Goal: Task Accomplishment & Management: Use online tool/utility

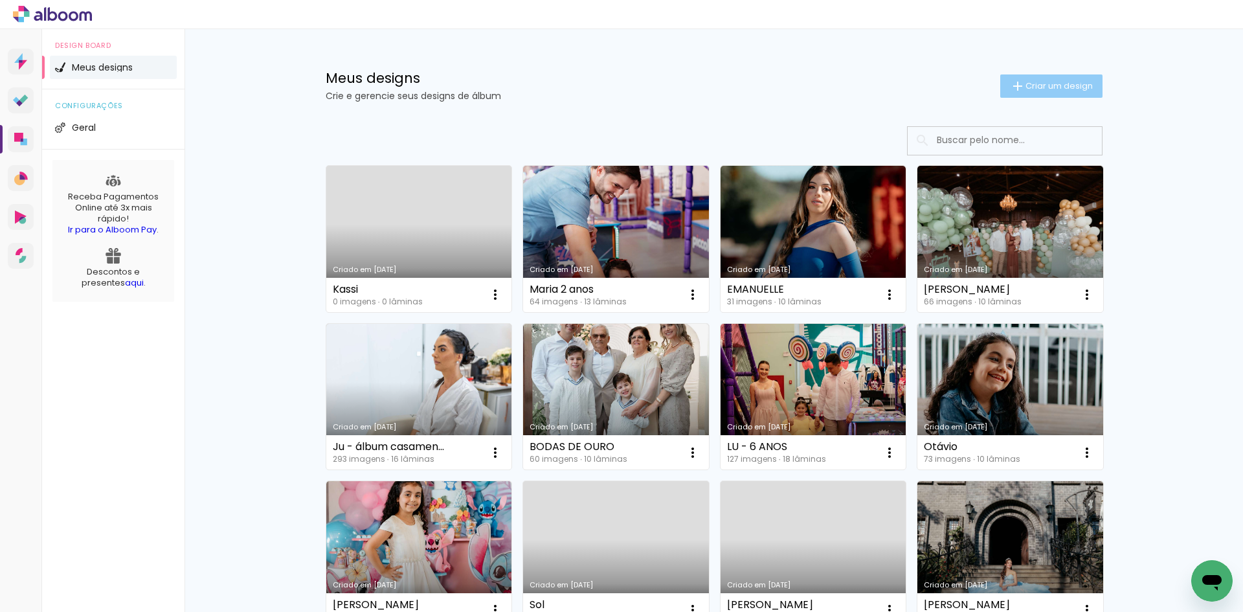
scroll to position [130, 0]
click at [1026, 87] on span "Criar um design" at bounding box center [1059, 86] width 67 height 8
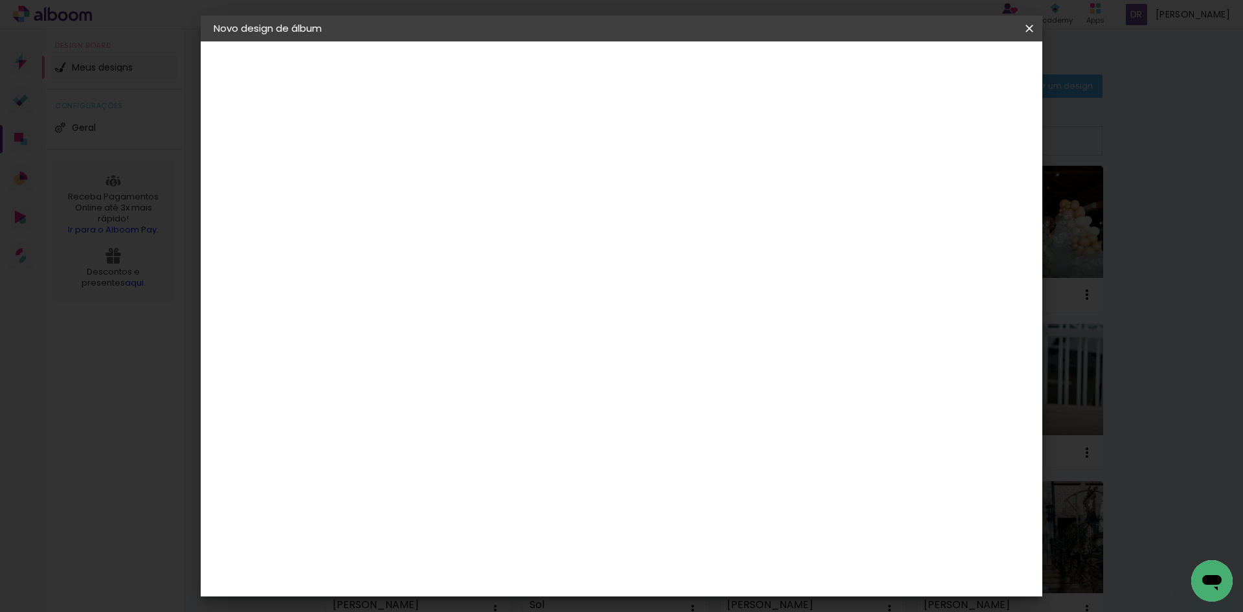
click at [425, 173] on input at bounding box center [425, 174] width 0 height 20
click at [1032, 28] on iron-icon at bounding box center [1030, 28] width 16 height 13
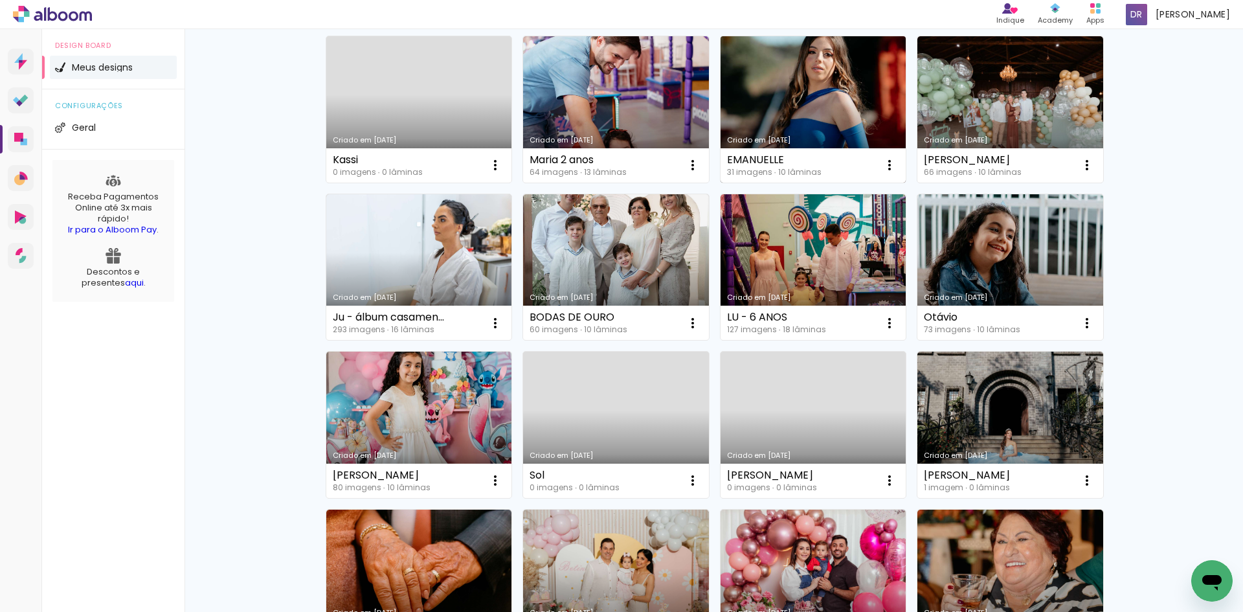
scroll to position [194, 0]
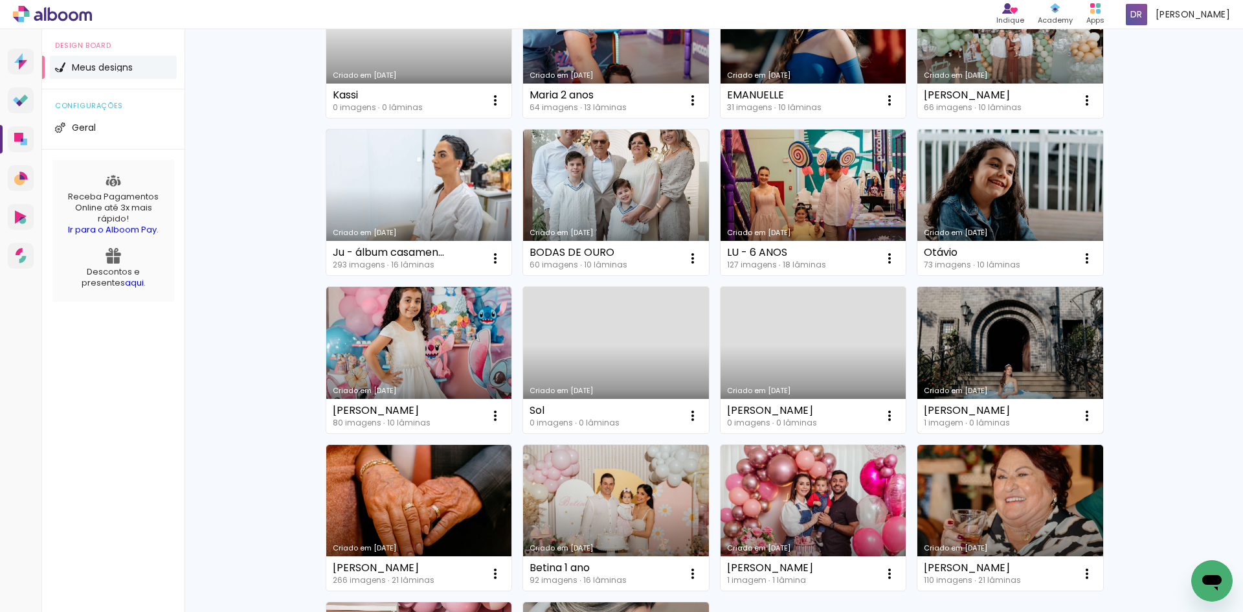
click at [949, 355] on link "Criado em [DATE]" at bounding box center [1011, 360] width 186 height 146
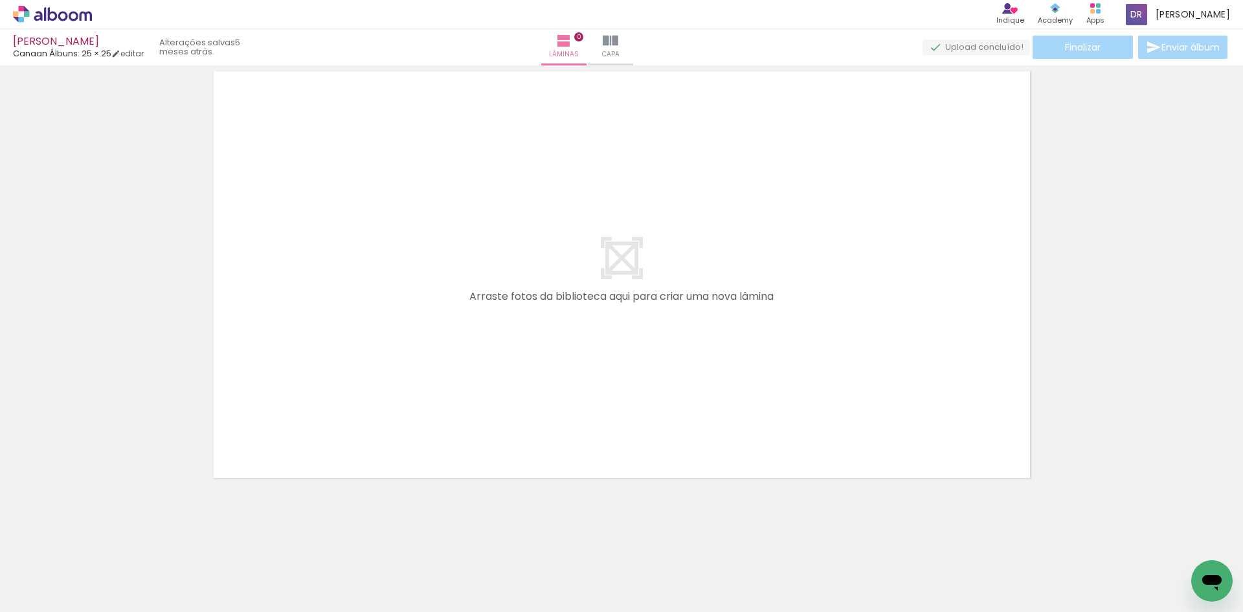
scroll to position [41, 0]
click at [109, 549] on paper-icon-button at bounding box center [101, 542] width 16 height 16
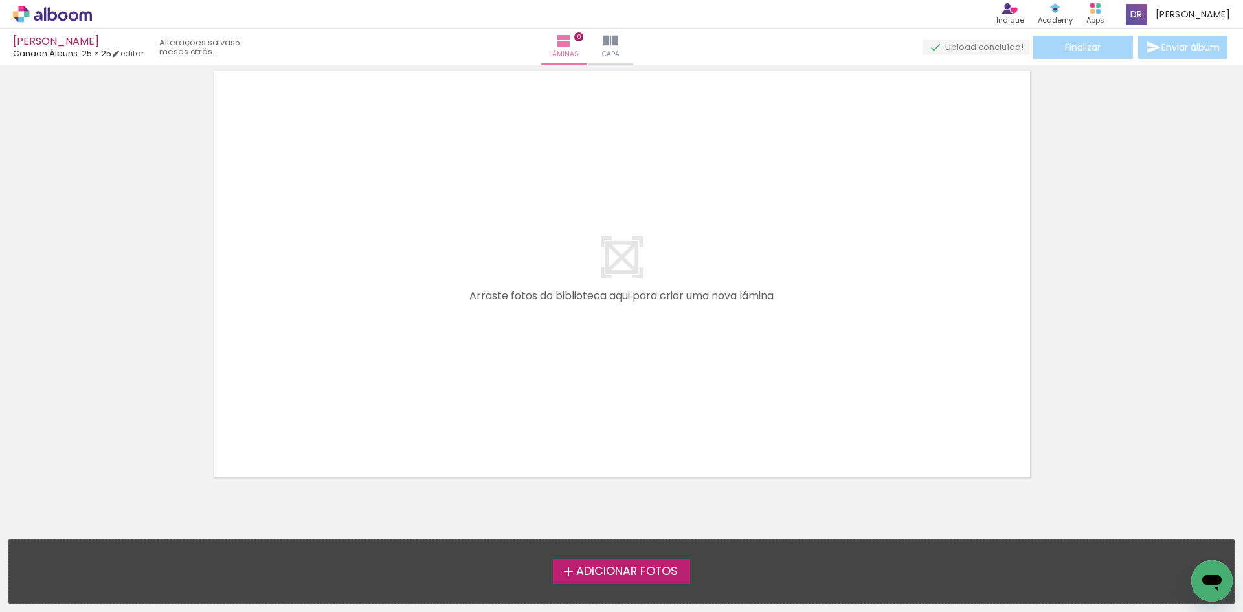
click at [615, 567] on span "Adicionar Fotos" at bounding box center [627, 572] width 102 height 12
click at [0, 0] on input "file" at bounding box center [0, 0] width 0 height 0
click at [607, 561] on label "Adicionar Fotos" at bounding box center [622, 571] width 138 height 25
click at [0, 0] on input "file" at bounding box center [0, 0] width 0 height 0
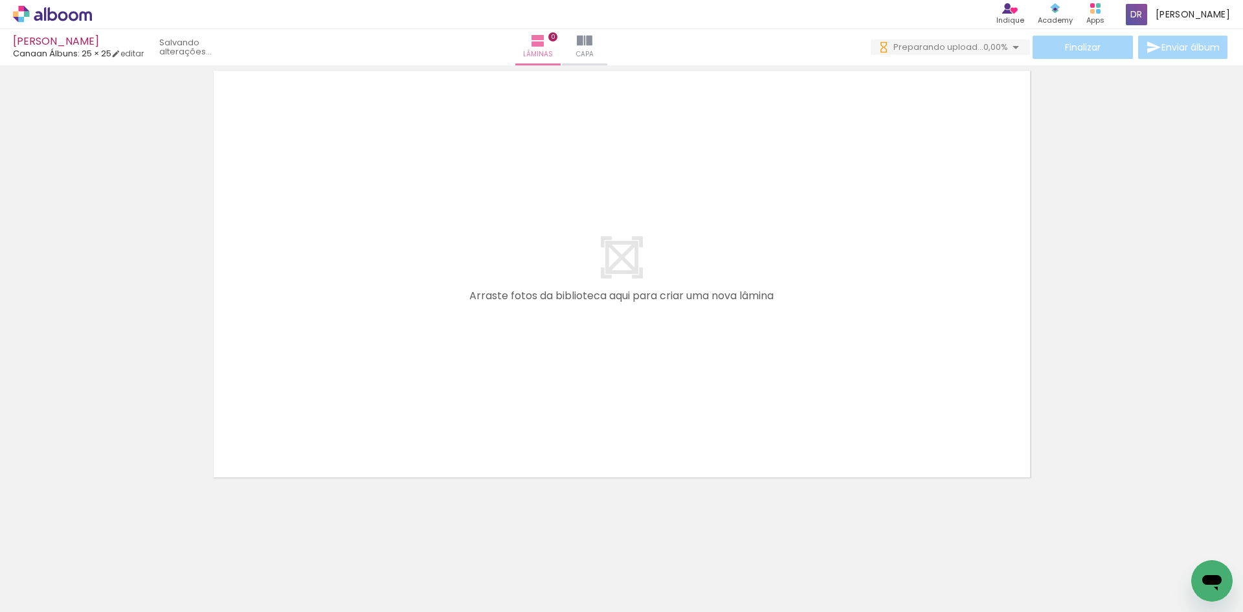
scroll to position [0, 0]
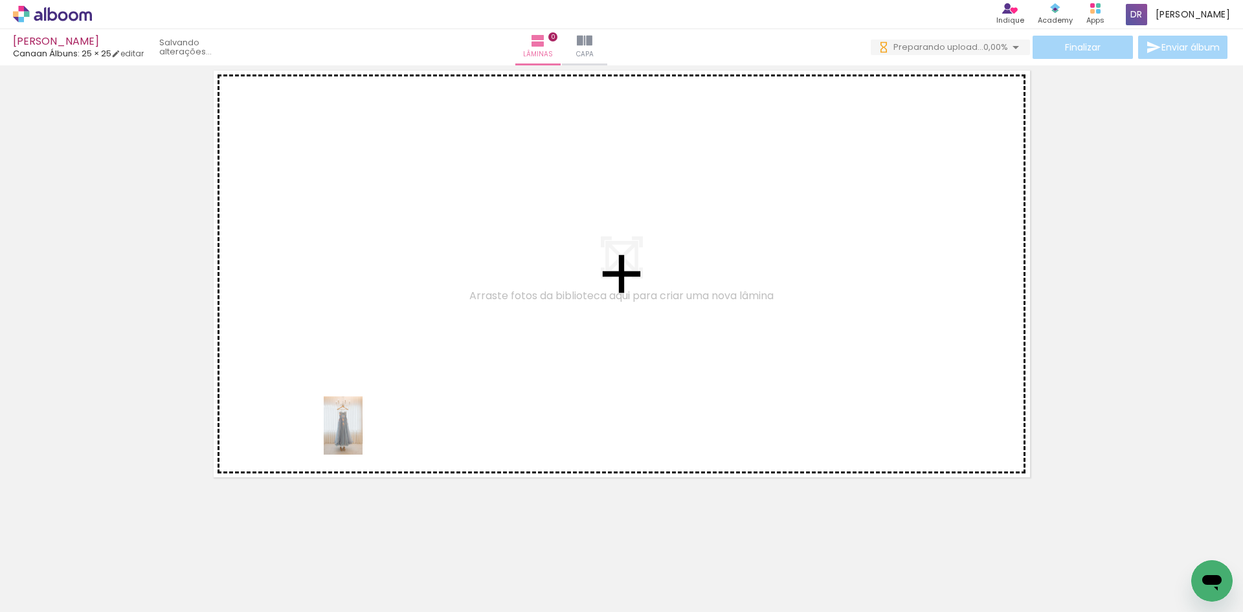
drag, startPoint x: 138, startPoint y: 569, endPoint x: 363, endPoint y: 435, distance: 261.7
click at [363, 435] on quentale-workspace at bounding box center [621, 306] width 1243 height 612
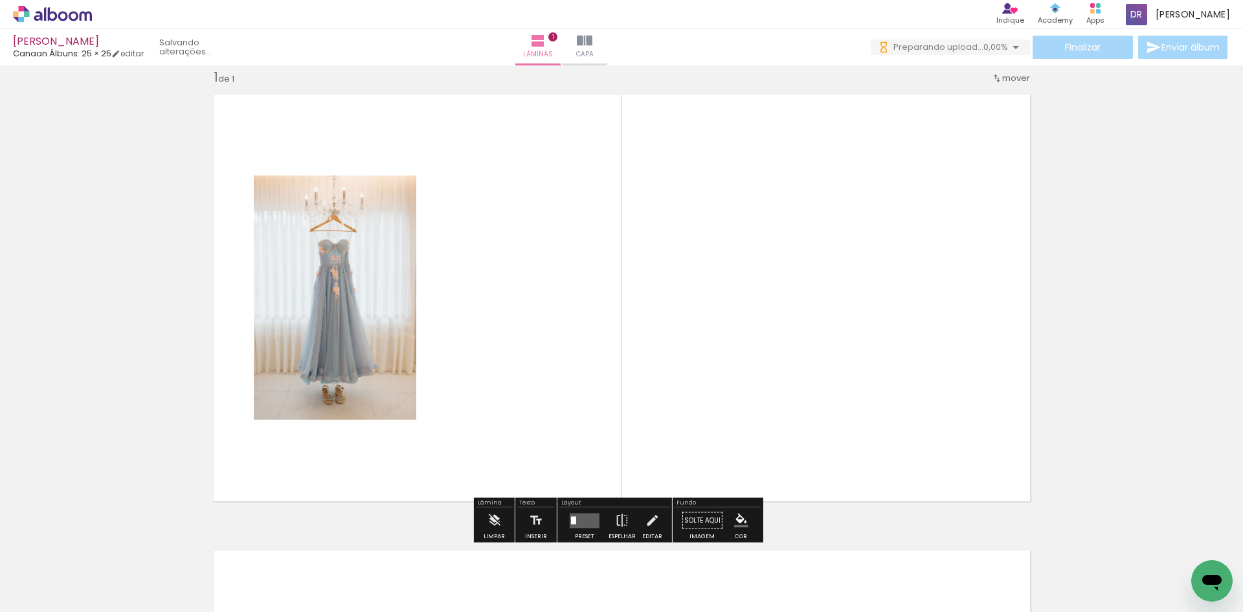
scroll to position [17, 0]
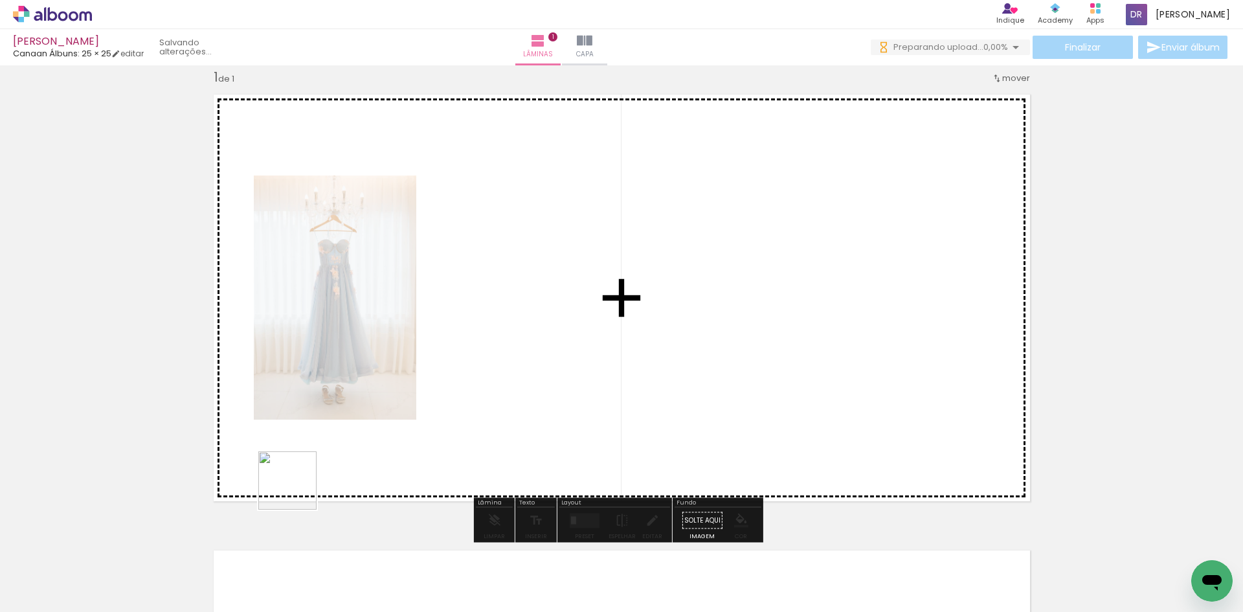
drag, startPoint x: 297, startPoint y: 490, endPoint x: 288, endPoint y: 466, distance: 26.5
click at [326, 403] on quentale-workspace at bounding box center [621, 306] width 1243 height 612
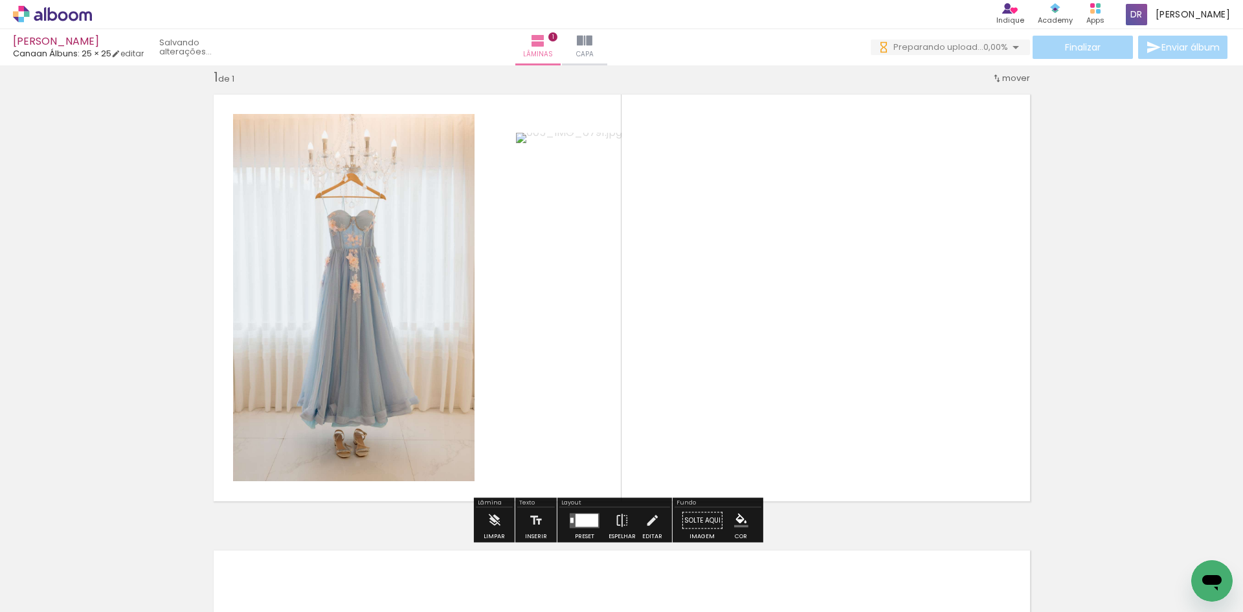
drag, startPoint x: 221, startPoint y: 562, endPoint x: 357, endPoint y: 404, distance: 208.9
click at [357, 404] on quentale-workspace at bounding box center [621, 306] width 1243 height 612
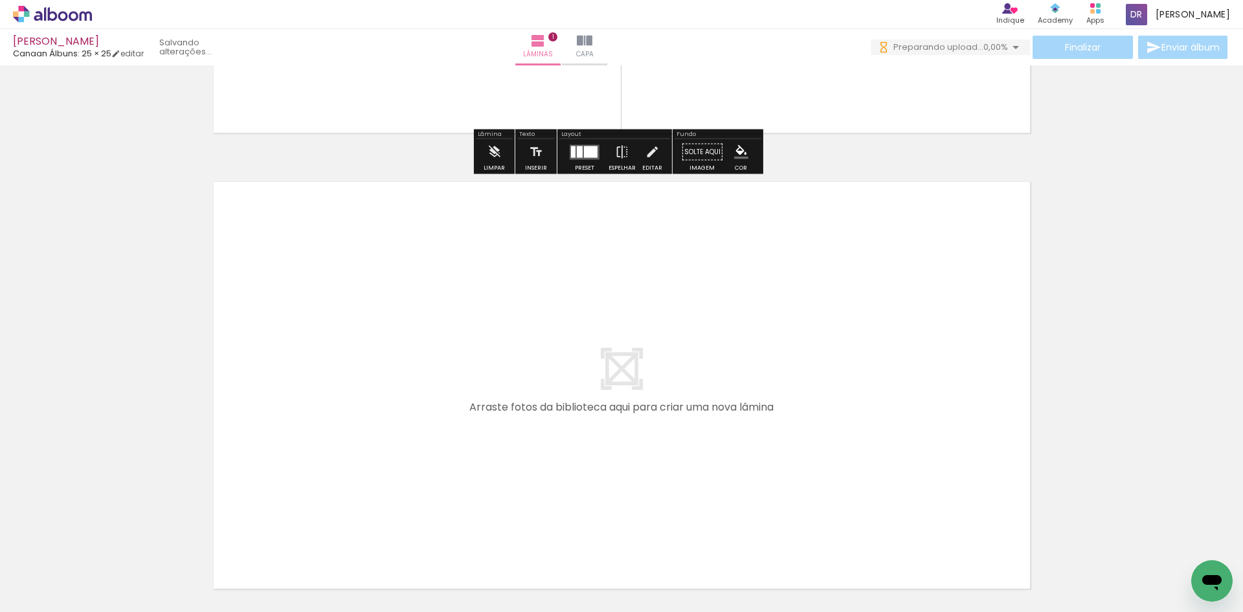
scroll to position [453, 0]
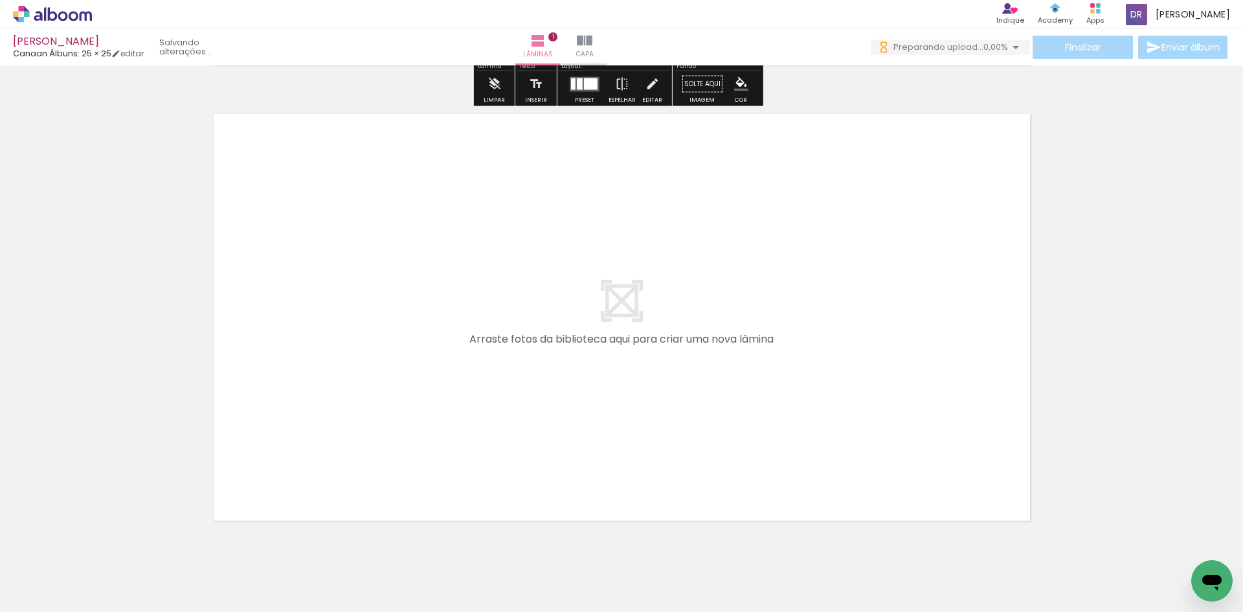
drag, startPoint x: 366, startPoint y: 580, endPoint x: 368, endPoint y: 422, distance: 158.7
click at [368, 422] on quentale-workspace at bounding box center [621, 306] width 1243 height 612
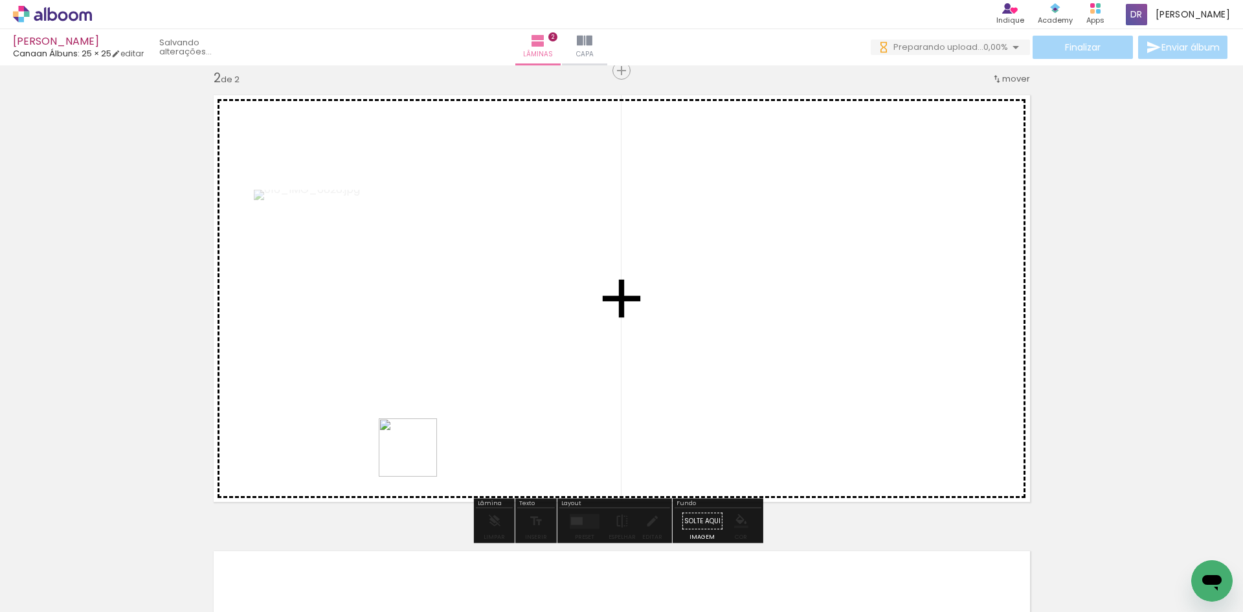
scroll to position [473, 0]
drag, startPoint x: 436, startPoint y: 583, endPoint x: 444, endPoint y: 488, distance: 94.9
click at [416, 444] on quentale-workspace at bounding box center [621, 306] width 1243 height 612
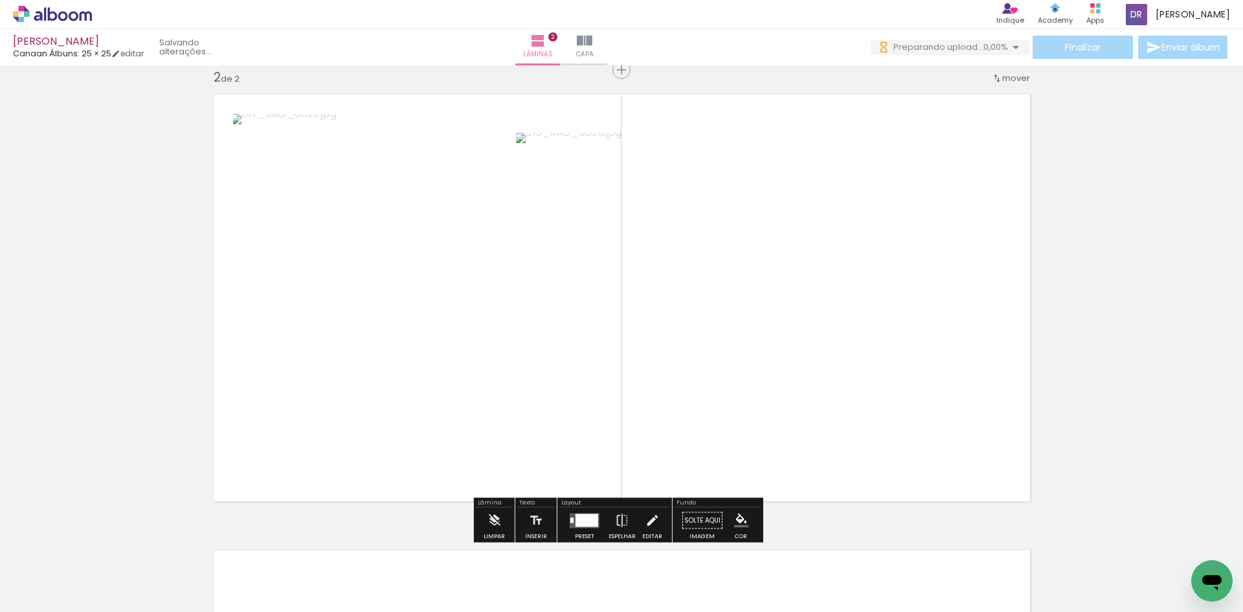
drag, startPoint x: 497, startPoint y: 574, endPoint x: 473, endPoint y: 404, distance: 172.0
click at [473, 404] on quentale-workspace at bounding box center [621, 306] width 1243 height 612
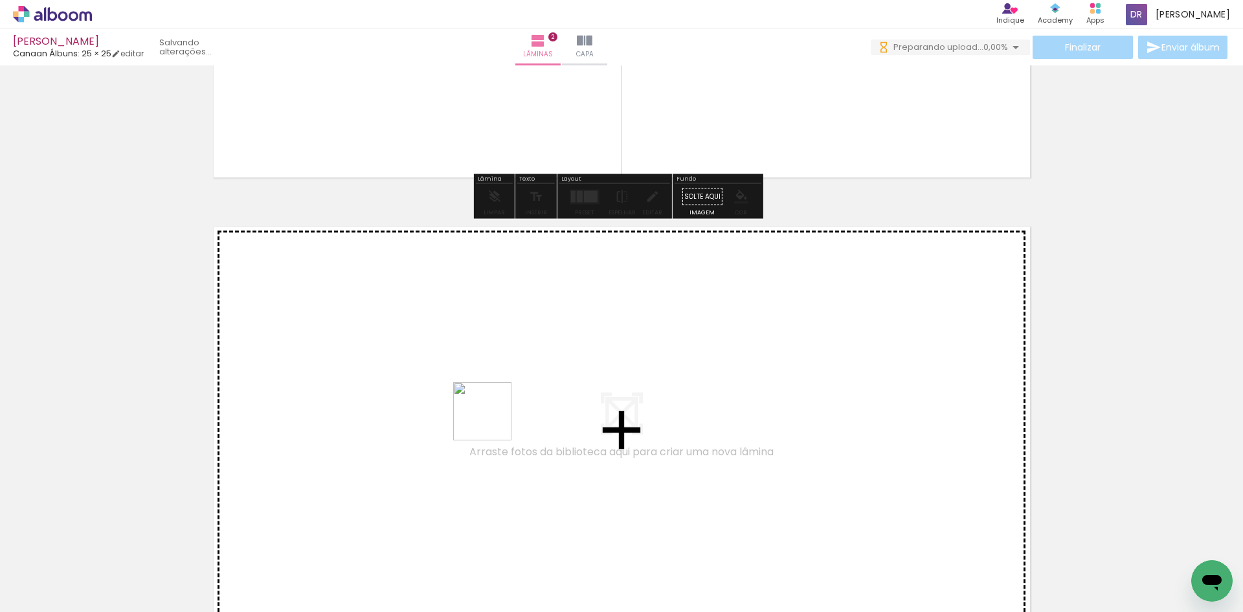
drag, startPoint x: 560, startPoint y: 583, endPoint x: 492, endPoint y: 420, distance: 176.8
click at [492, 420] on quentale-workspace at bounding box center [621, 306] width 1243 height 612
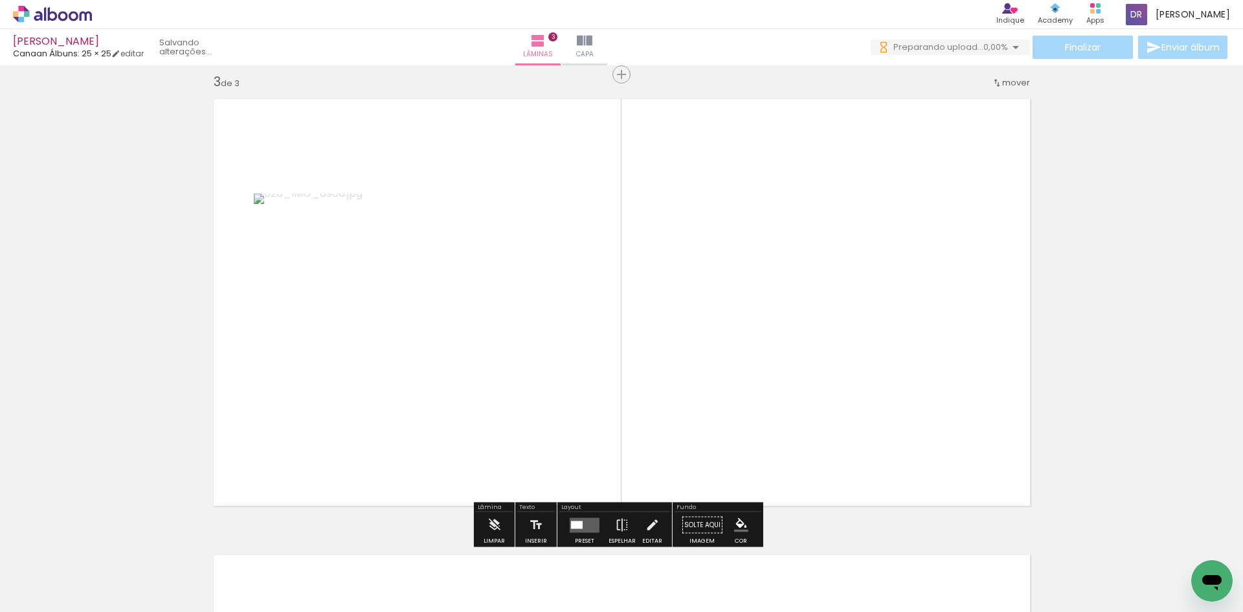
scroll to position [929, 0]
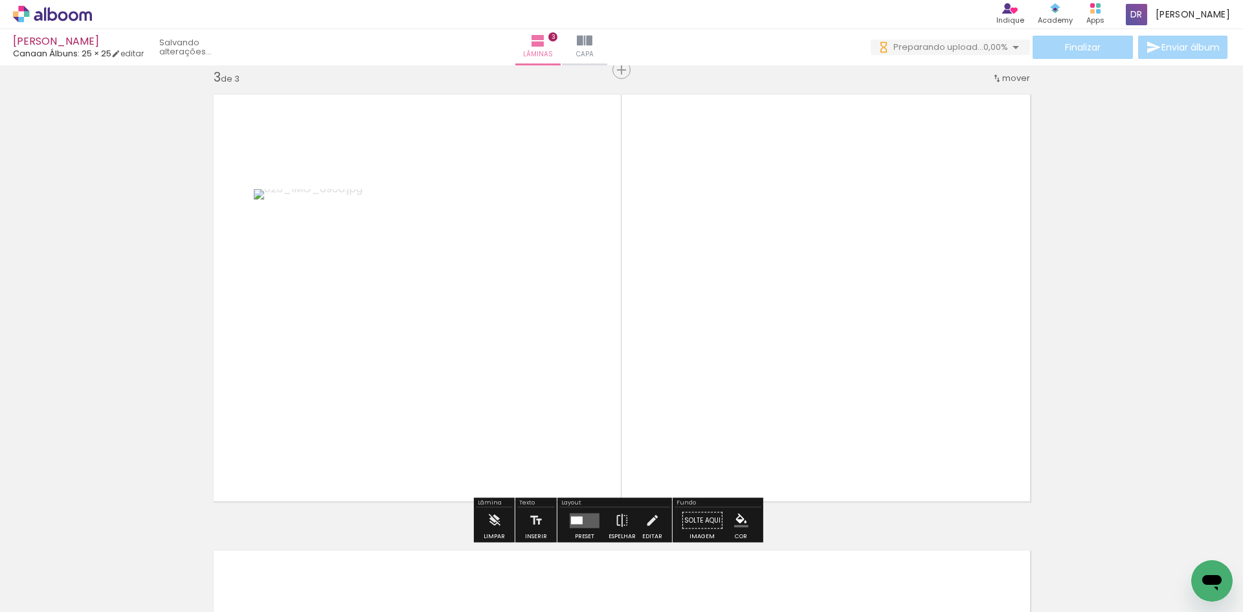
drag, startPoint x: 642, startPoint y: 578, endPoint x: 618, endPoint y: 408, distance: 171.4
click at [578, 355] on quentale-workspace at bounding box center [621, 306] width 1243 height 612
drag, startPoint x: 714, startPoint y: 550, endPoint x: 738, endPoint y: 505, distance: 51.0
click at [672, 417] on quentale-workspace at bounding box center [621, 306] width 1243 height 612
drag, startPoint x: 771, startPoint y: 574, endPoint x: 721, endPoint y: 407, distance: 174.5
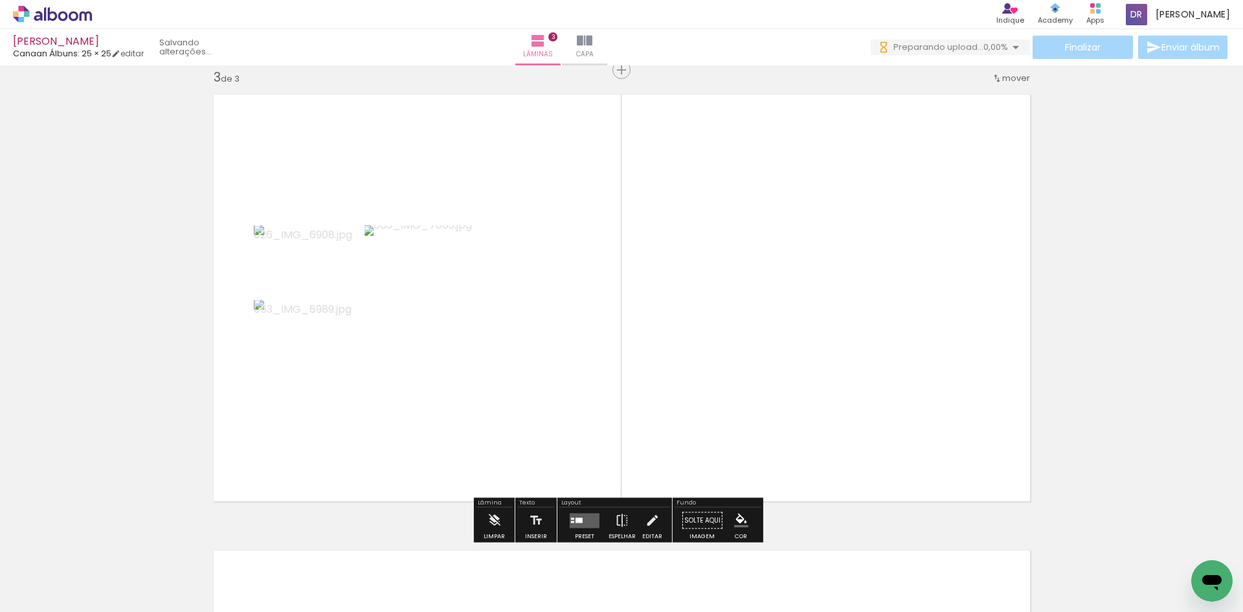
click at [721, 407] on quentale-workspace at bounding box center [621, 306] width 1243 height 612
drag, startPoint x: 868, startPoint y: 559, endPoint x: 774, endPoint y: 354, distance: 225.2
click at [774, 354] on quentale-workspace at bounding box center [621, 306] width 1243 height 612
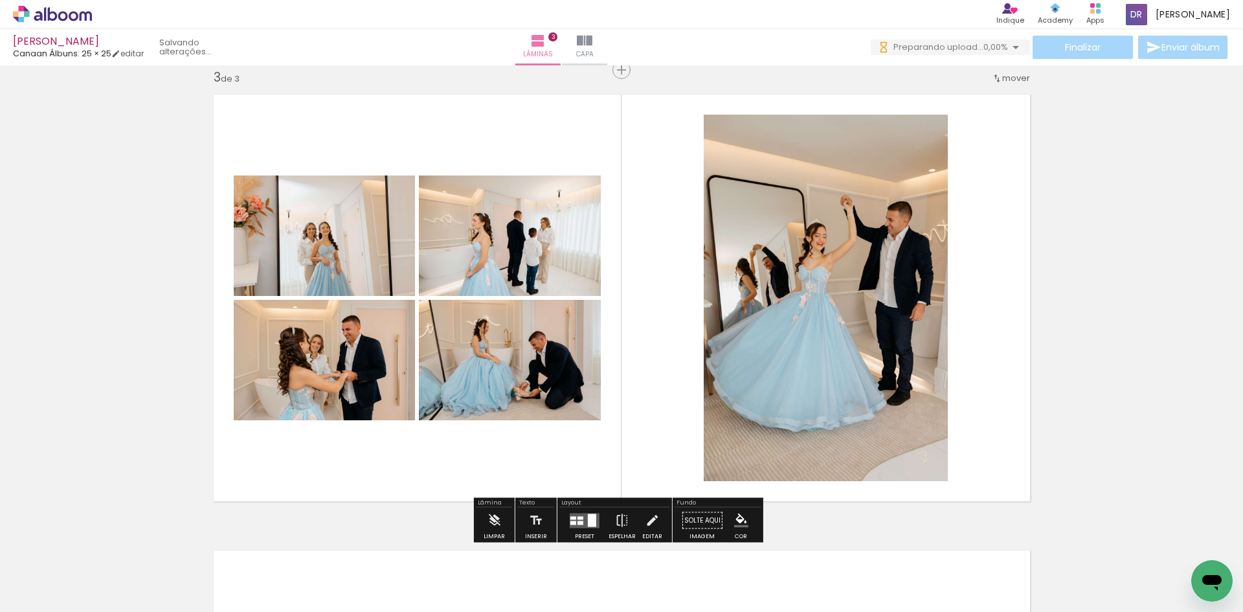
scroll to position [993, 0]
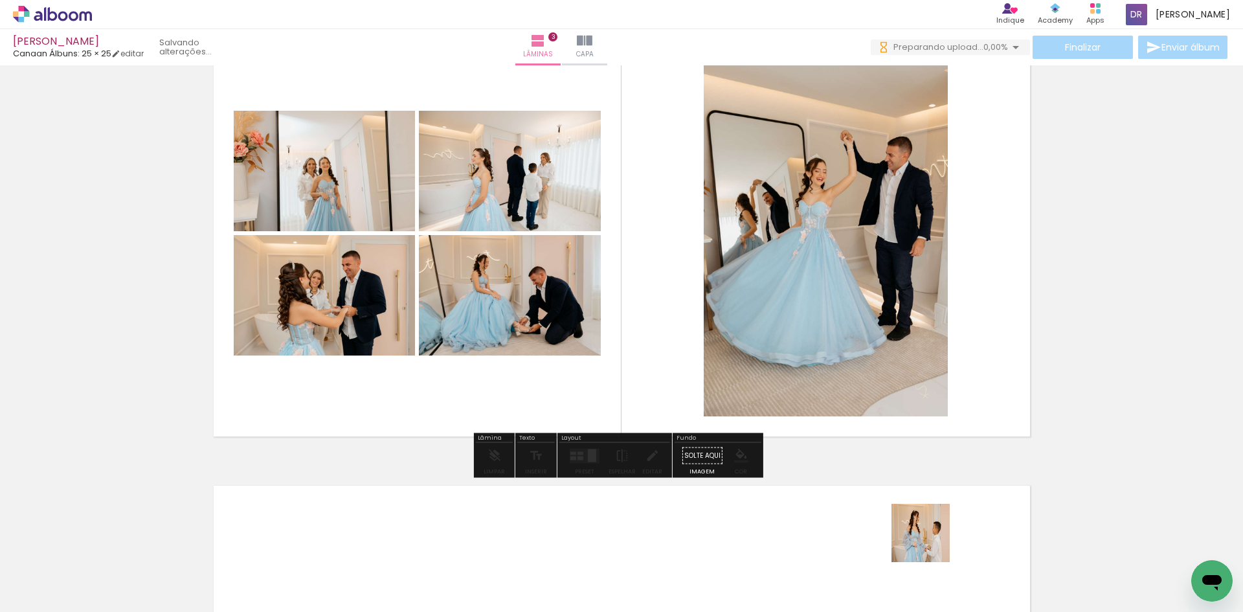
drag, startPoint x: 947, startPoint y: 586, endPoint x: 845, endPoint y: 337, distance: 268.7
click at [845, 337] on quentale-workspace at bounding box center [621, 306] width 1243 height 612
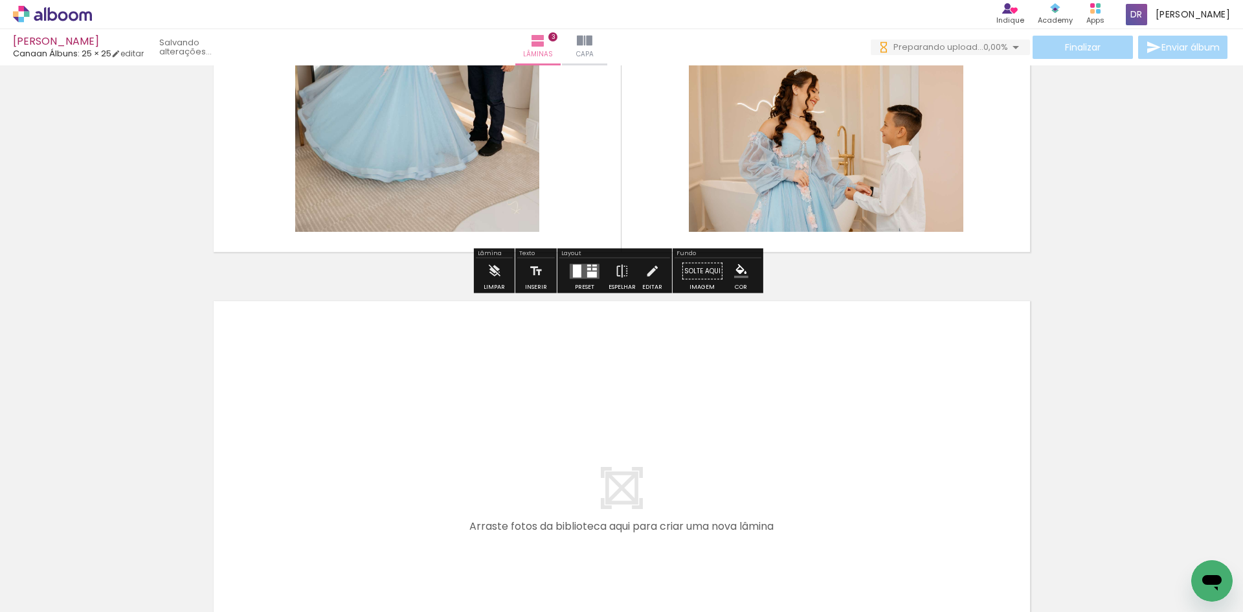
scroll to position [1252, 0]
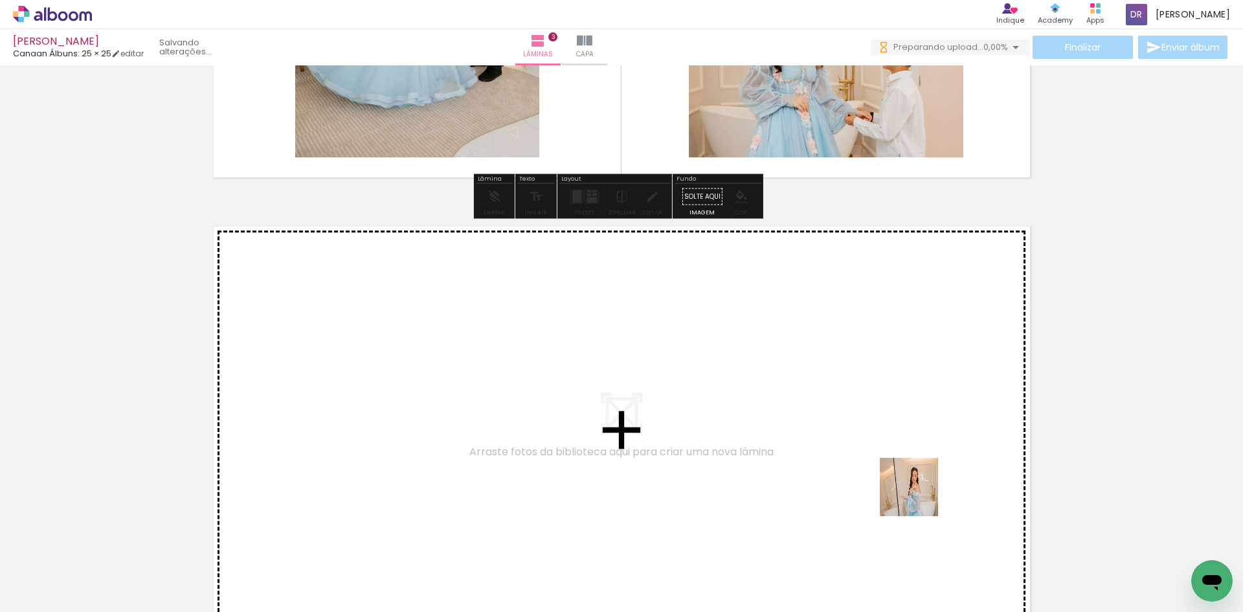
drag, startPoint x: 990, startPoint y: 565, endPoint x: 784, endPoint y: 409, distance: 257.9
click at [784, 409] on quentale-workspace at bounding box center [621, 306] width 1243 height 612
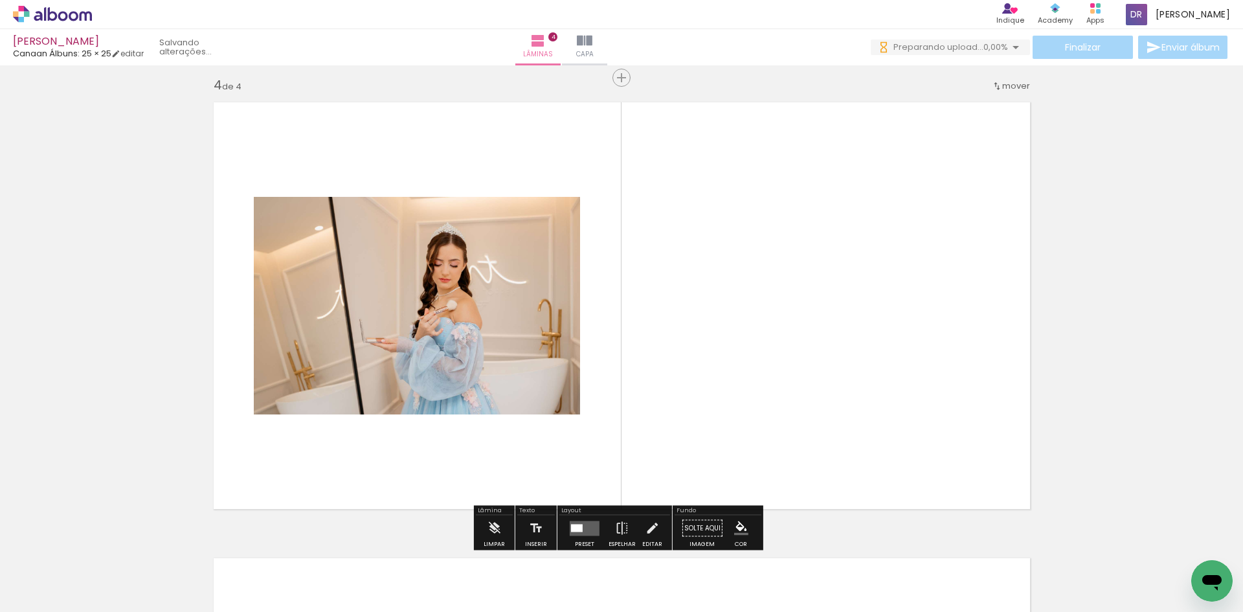
scroll to position [1385, 0]
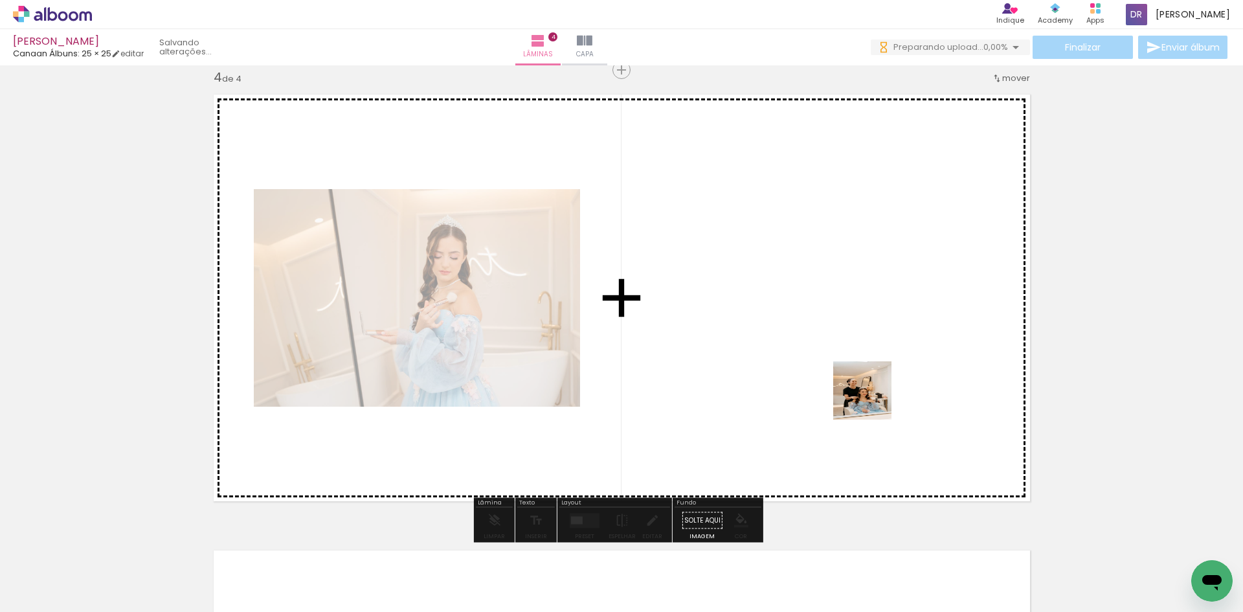
drag, startPoint x: 1081, startPoint y: 583, endPoint x: 870, endPoint y: 399, distance: 280.4
click at [870, 399] on quentale-workspace at bounding box center [621, 306] width 1243 height 612
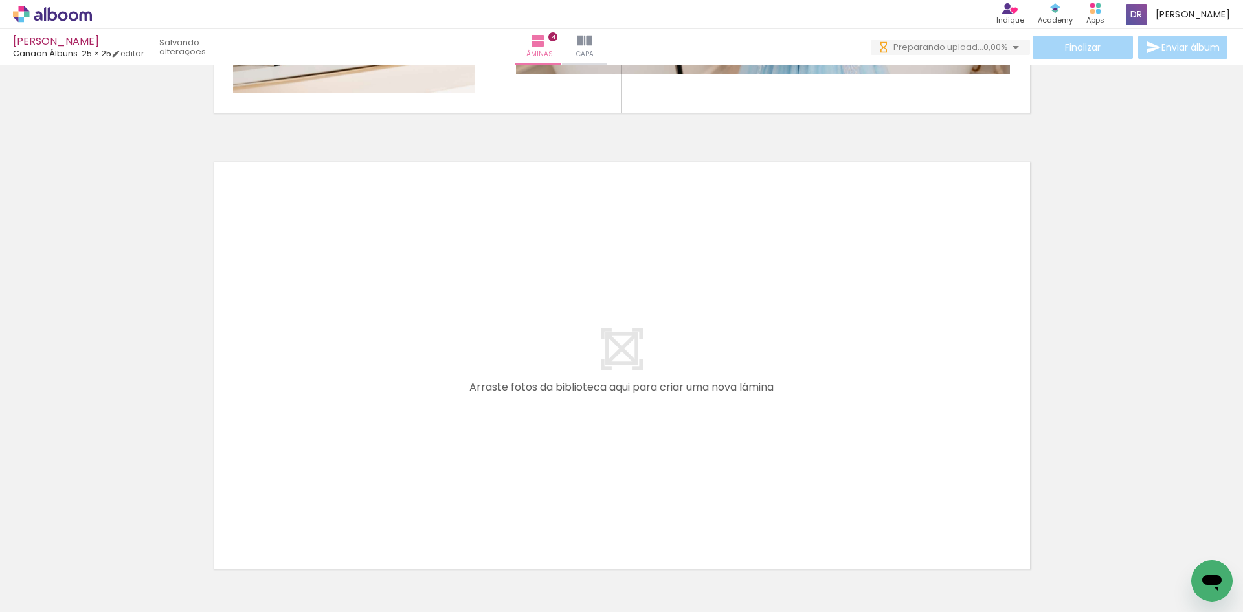
scroll to position [0, 1377]
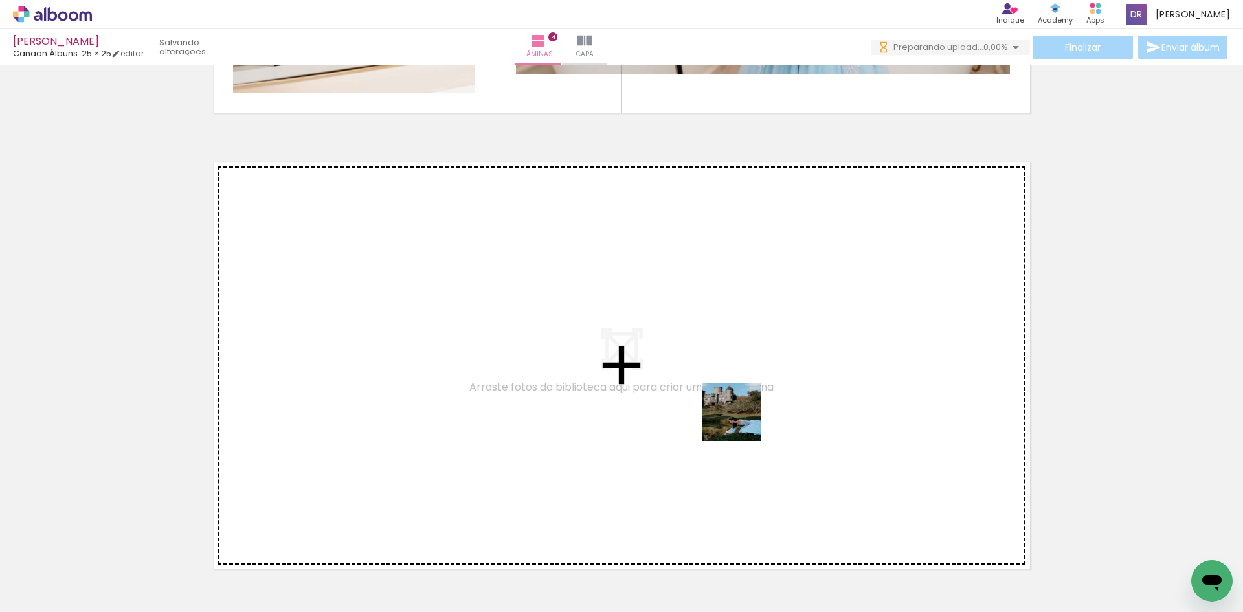
drag, startPoint x: 782, startPoint y: 582, endPoint x: 741, endPoint y: 422, distance: 165.5
click at [741, 422] on quentale-workspace at bounding box center [621, 306] width 1243 height 612
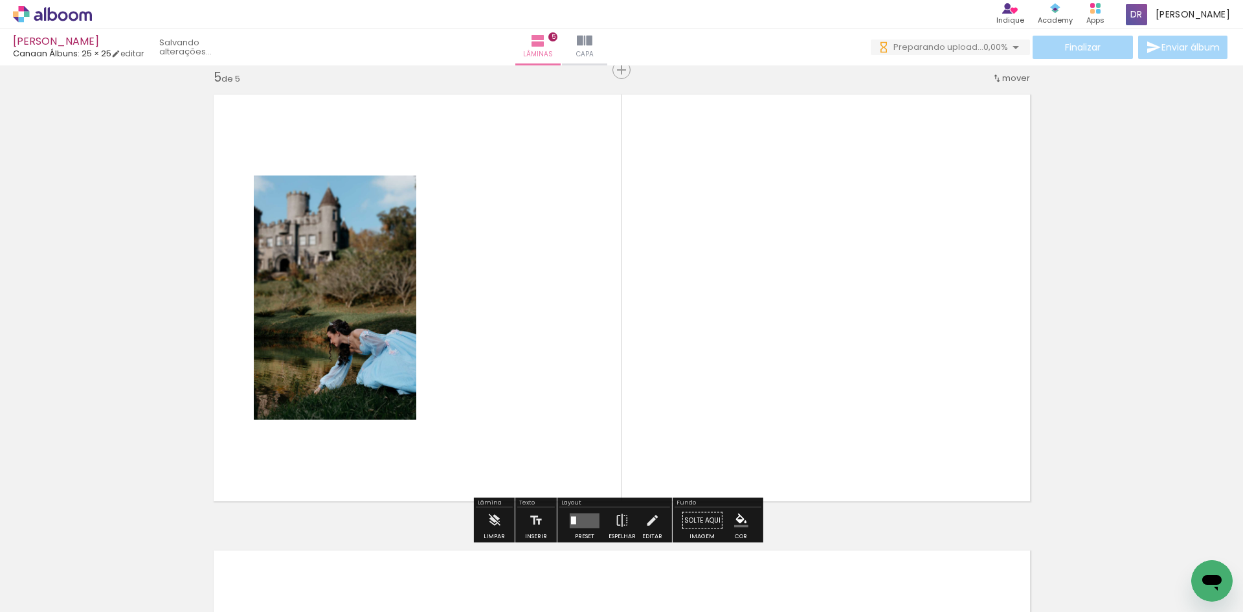
scroll to position [1840, 0]
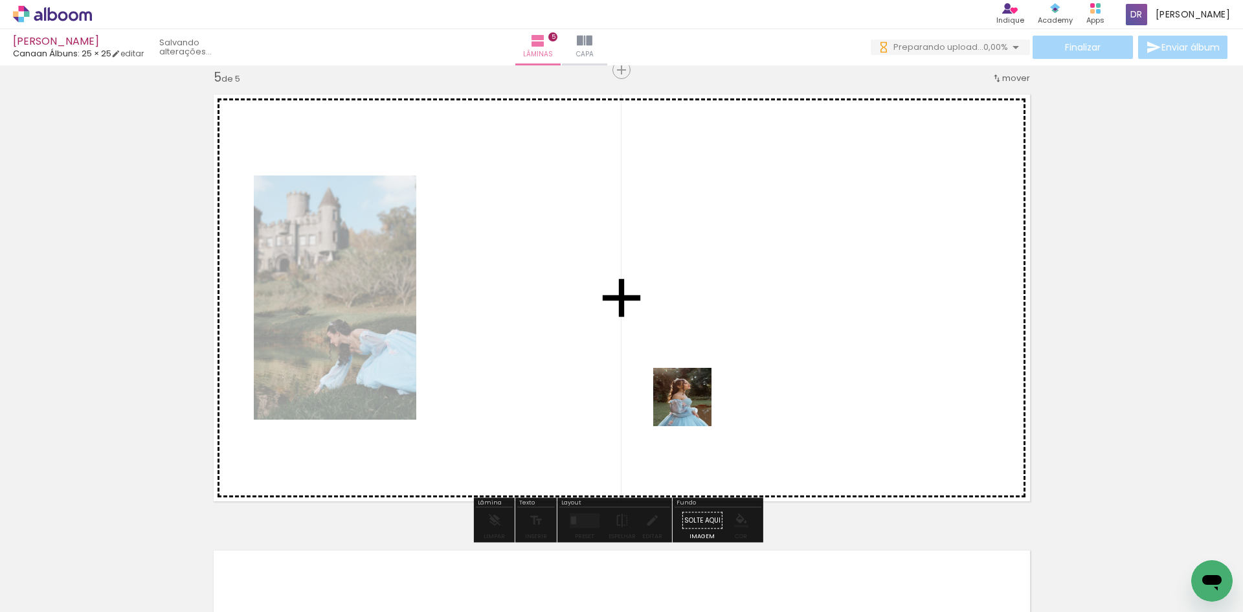
drag, startPoint x: 720, startPoint y: 581, endPoint x: 692, endPoint y: 407, distance: 176.4
click at [692, 407] on quentale-workspace at bounding box center [621, 306] width 1243 height 612
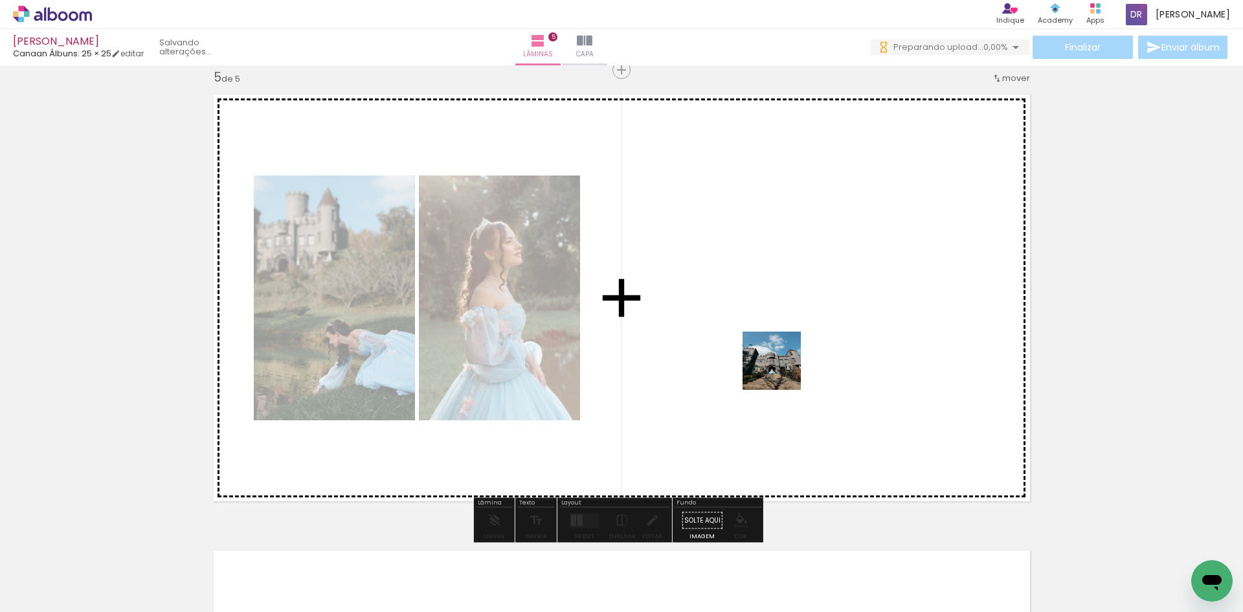
drag, startPoint x: 1000, startPoint y: 579, endPoint x: 779, endPoint y: 368, distance: 305.1
click at [779, 368] on quentale-workspace at bounding box center [621, 306] width 1243 height 612
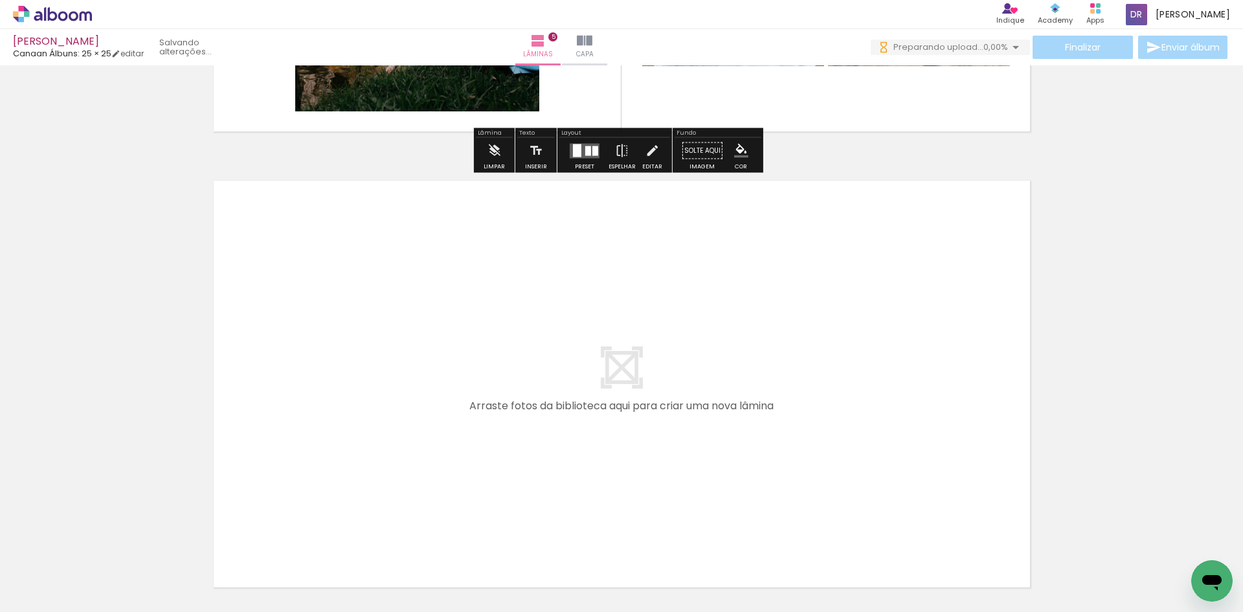
scroll to position [2229, 0]
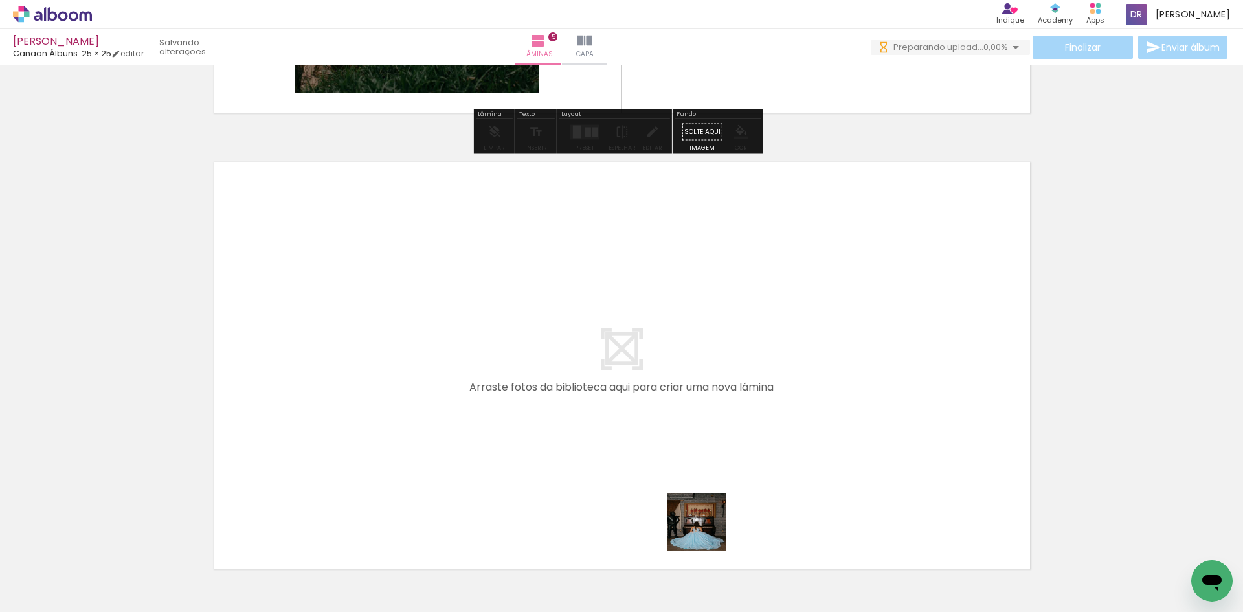
drag, startPoint x: 707, startPoint y: 532, endPoint x: 713, endPoint y: 455, distance: 76.7
click at [713, 455] on quentale-workspace at bounding box center [621, 306] width 1243 height 612
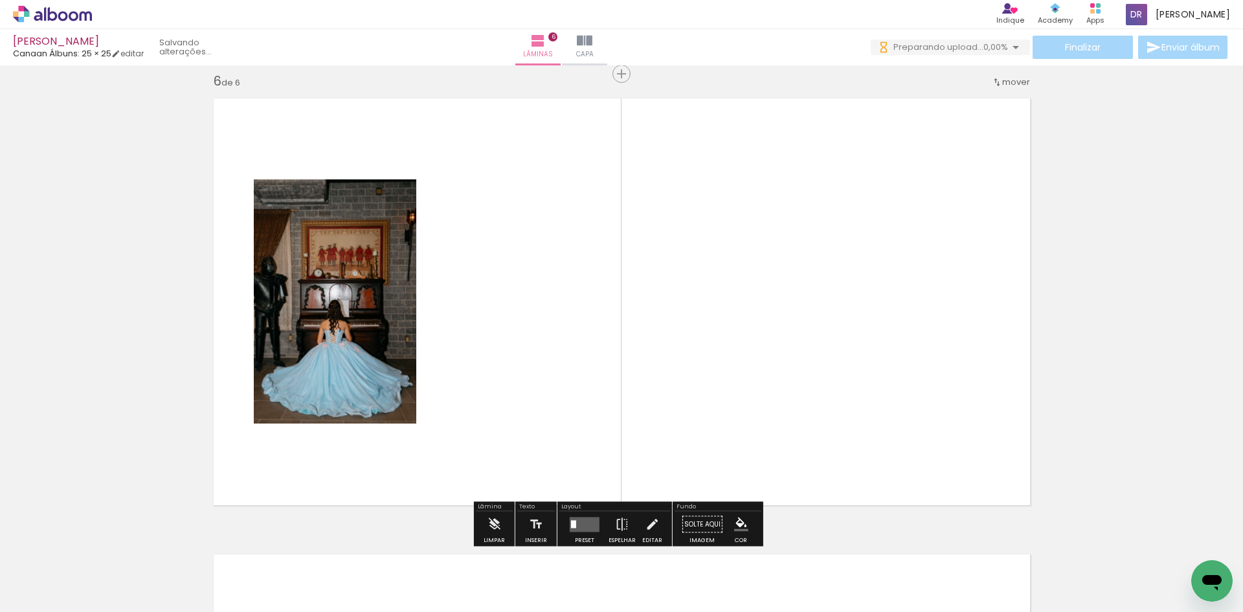
scroll to position [2296, 0]
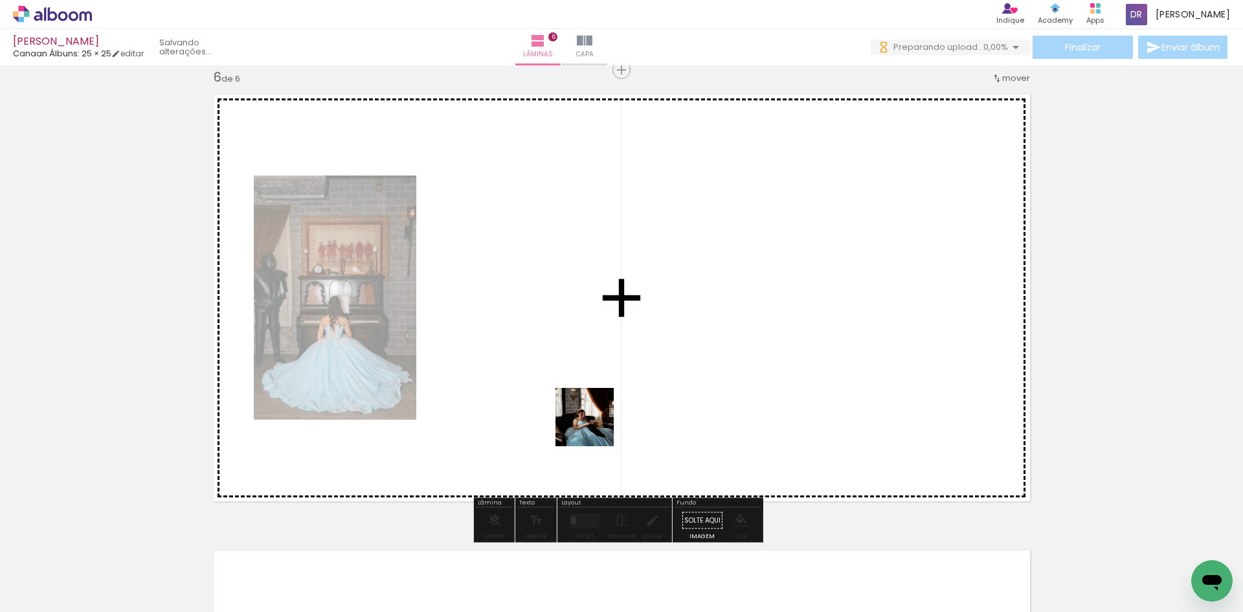
drag, startPoint x: 629, startPoint y: 580, endPoint x: 594, endPoint y: 427, distance: 156.8
click at [594, 427] on quentale-workspace at bounding box center [621, 306] width 1243 height 612
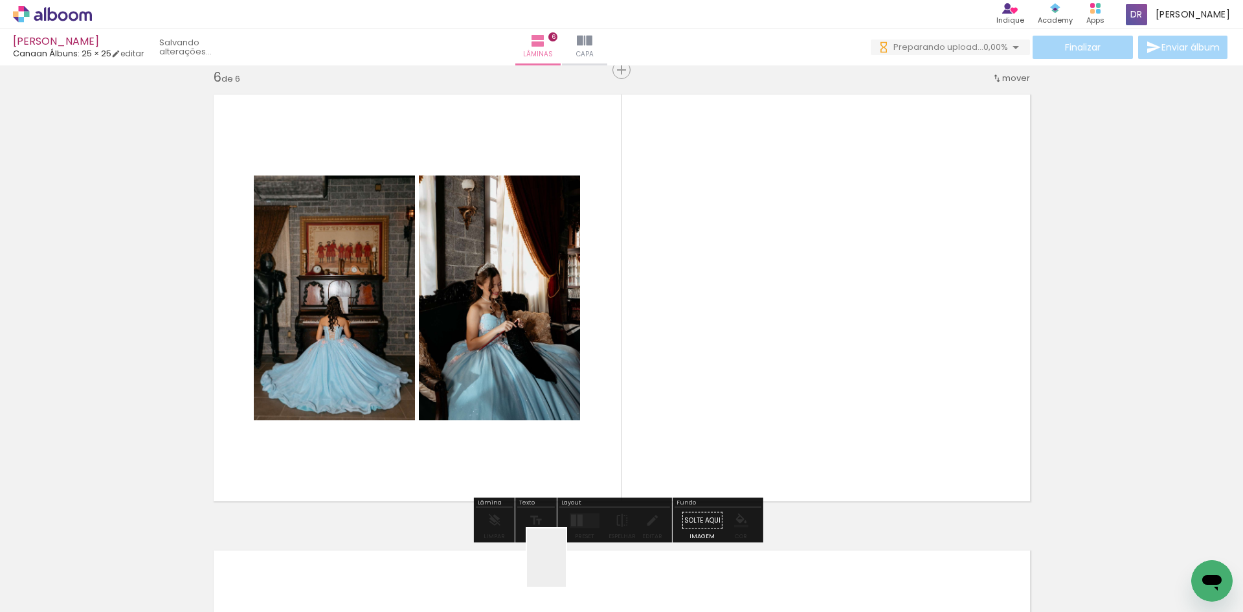
drag, startPoint x: 566, startPoint y: 577, endPoint x: 539, endPoint y: 481, distance: 99.6
click at [544, 449] on quentale-workspace at bounding box center [621, 306] width 1243 height 612
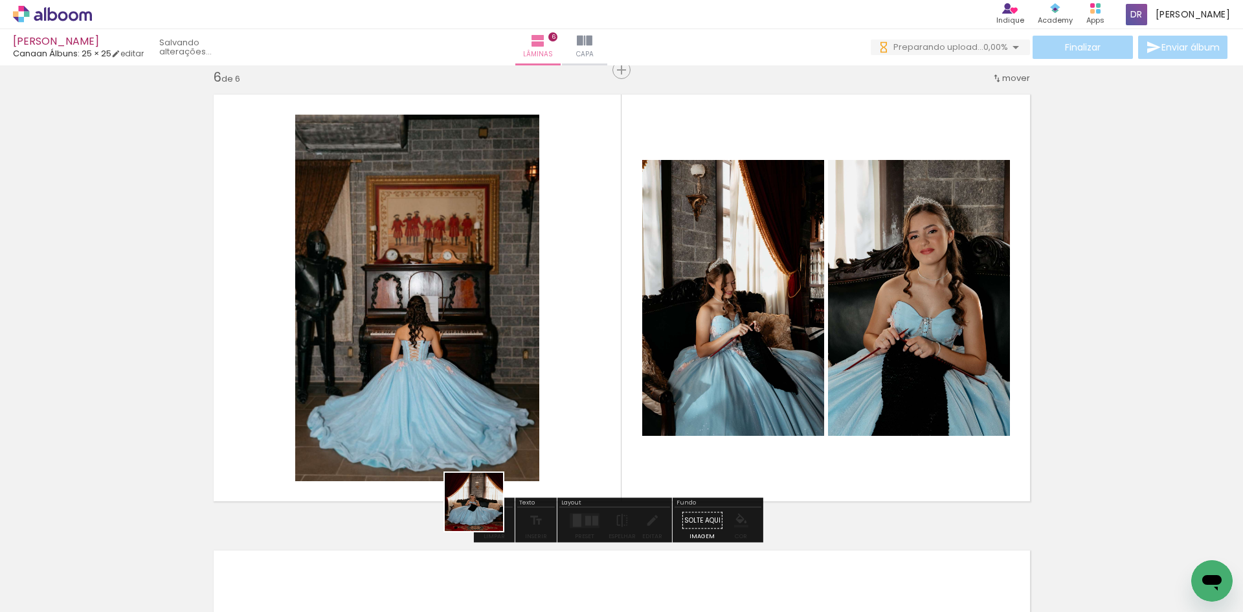
drag, startPoint x: 474, startPoint y: 576, endPoint x: 493, endPoint y: 404, distance: 172.6
click at [474, 404] on quentale-workspace at bounding box center [621, 306] width 1243 height 612
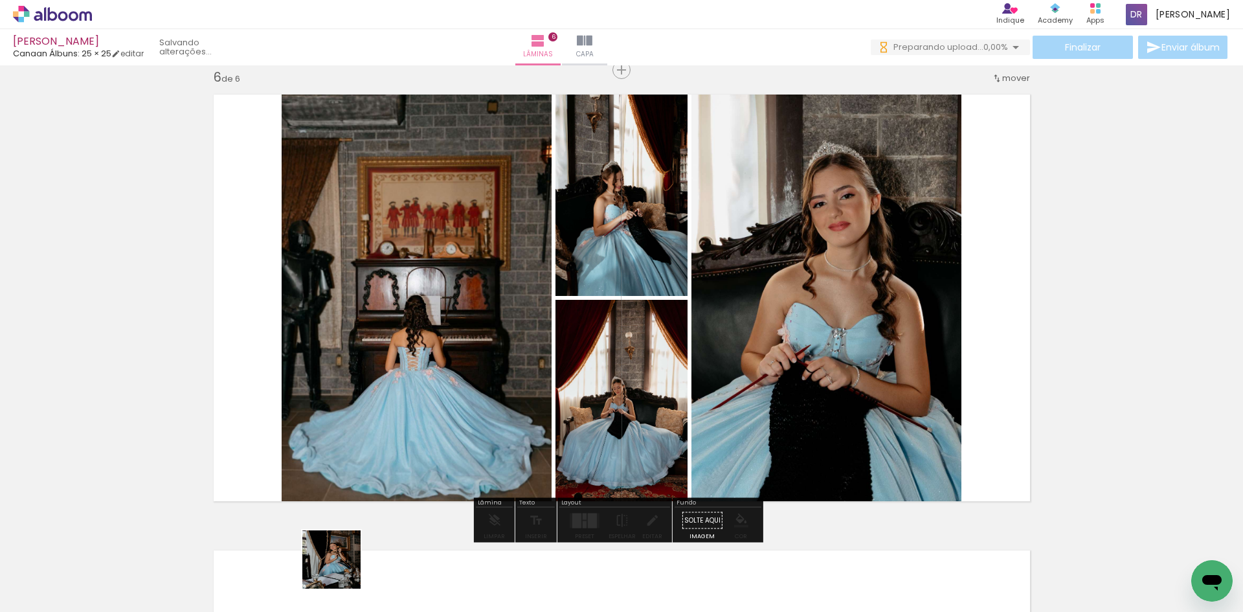
drag, startPoint x: 345, startPoint y: 583, endPoint x: 376, endPoint y: 413, distance: 173.1
click at [365, 431] on quentale-workspace at bounding box center [621, 306] width 1243 height 612
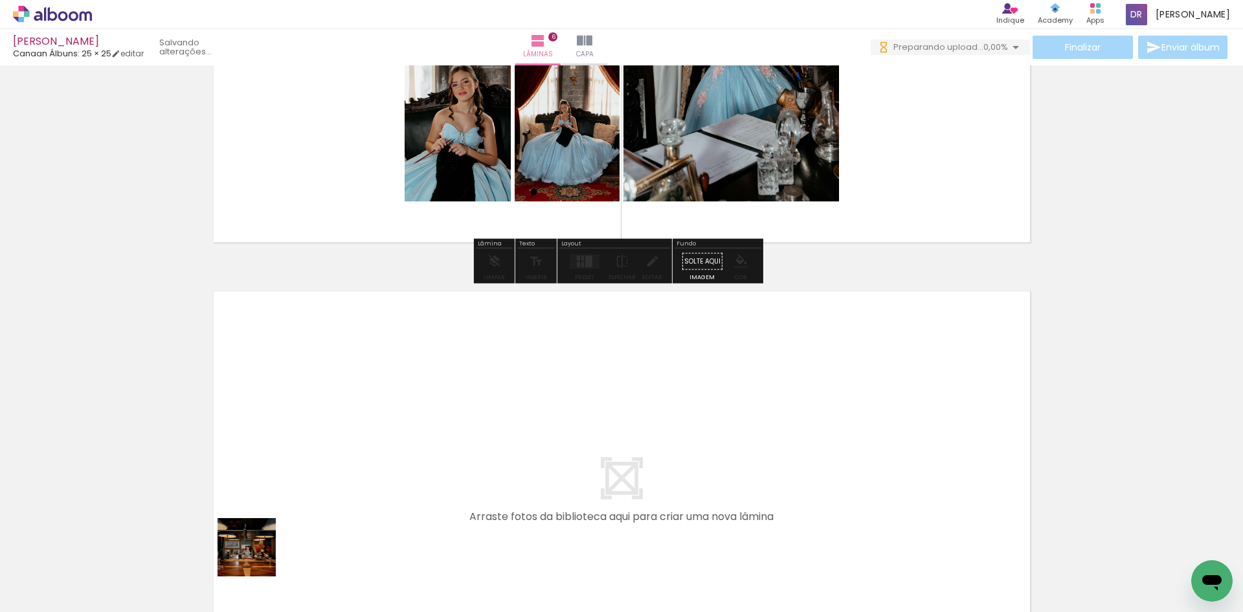
drag, startPoint x: 256, startPoint y: 557, endPoint x: 310, endPoint y: 464, distance: 106.8
click at [310, 464] on quentale-workspace at bounding box center [621, 306] width 1243 height 612
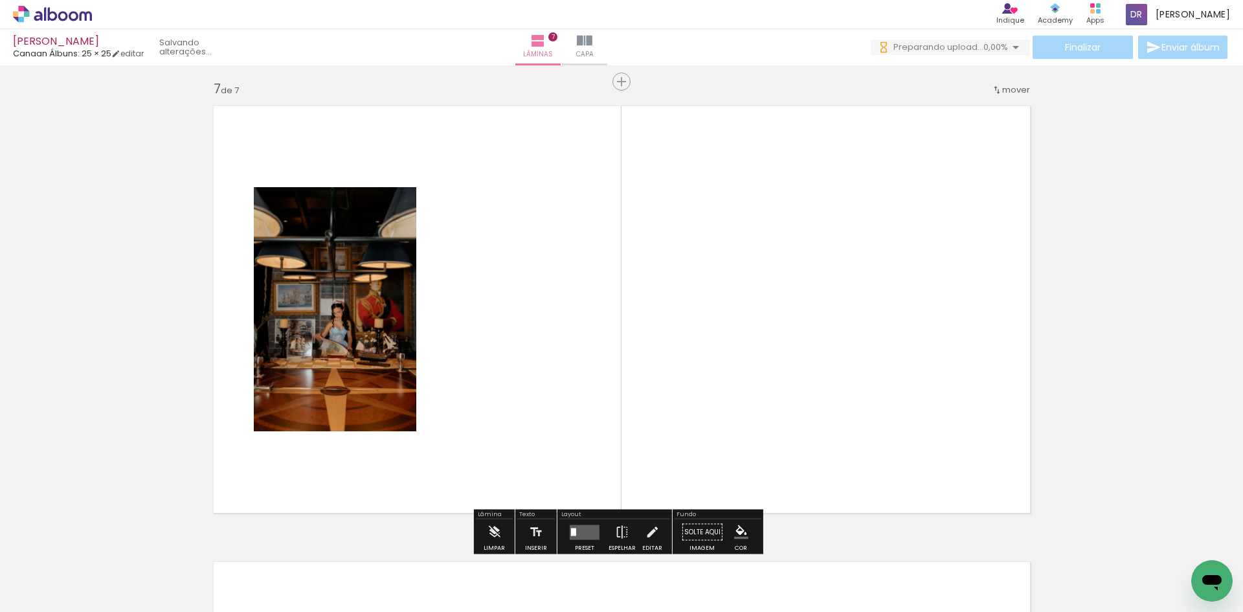
scroll to position [2752, 0]
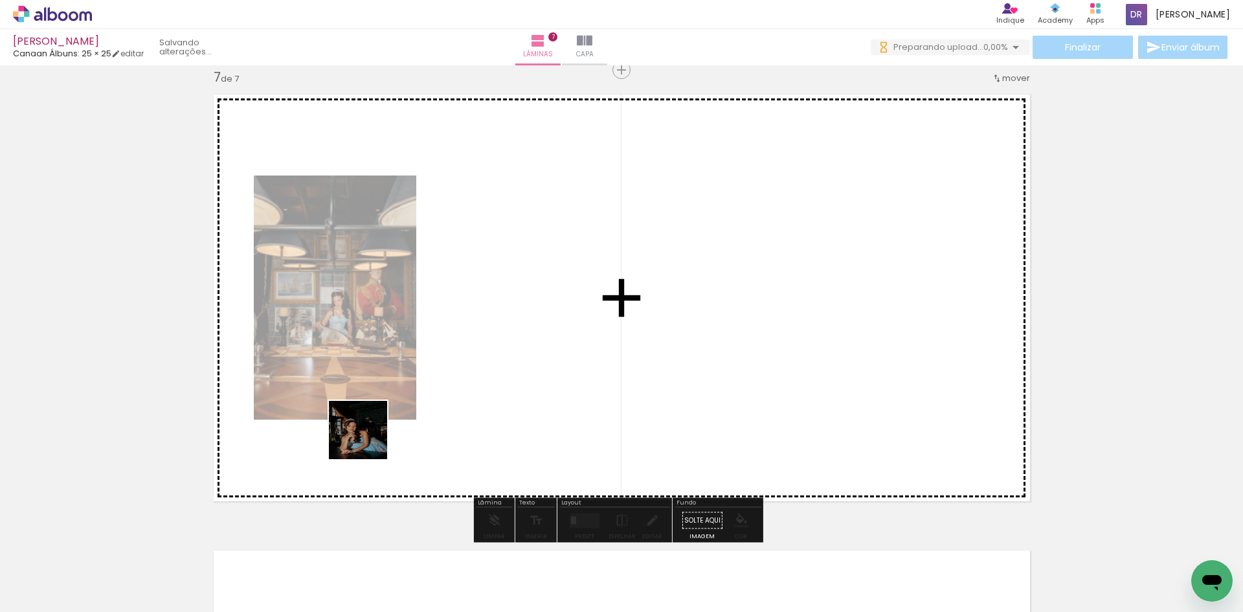
drag, startPoint x: 196, startPoint y: 572, endPoint x: 435, endPoint y: 449, distance: 267.9
click at [426, 414] on quentale-workspace at bounding box center [621, 306] width 1243 height 612
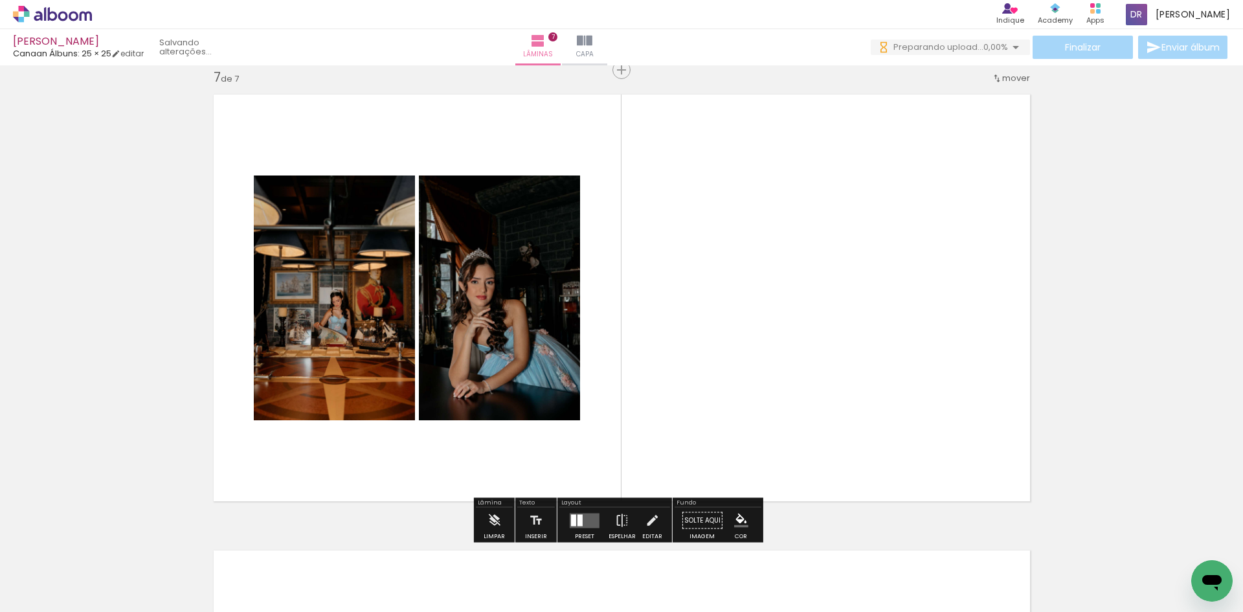
scroll to position [0, 3326]
drag, startPoint x: 571, startPoint y: 582, endPoint x: 645, endPoint y: 351, distance: 242.3
click at [646, 357] on quentale-workspace at bounding box center [621, 306] width 1243 height 612
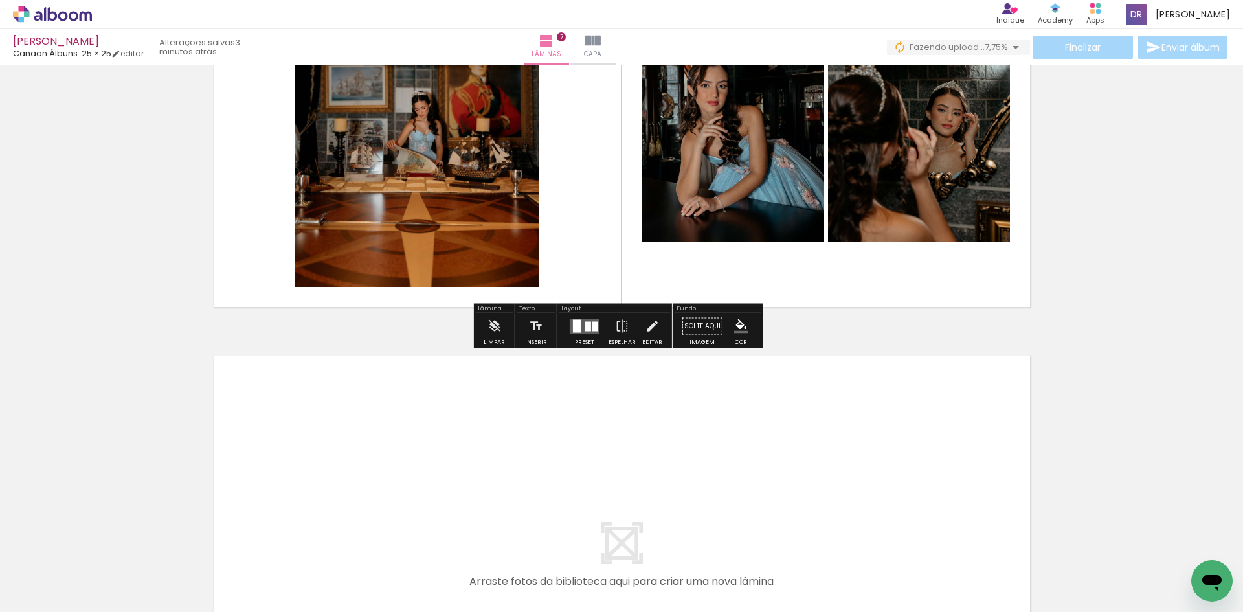
scroll to position [2688, 0]
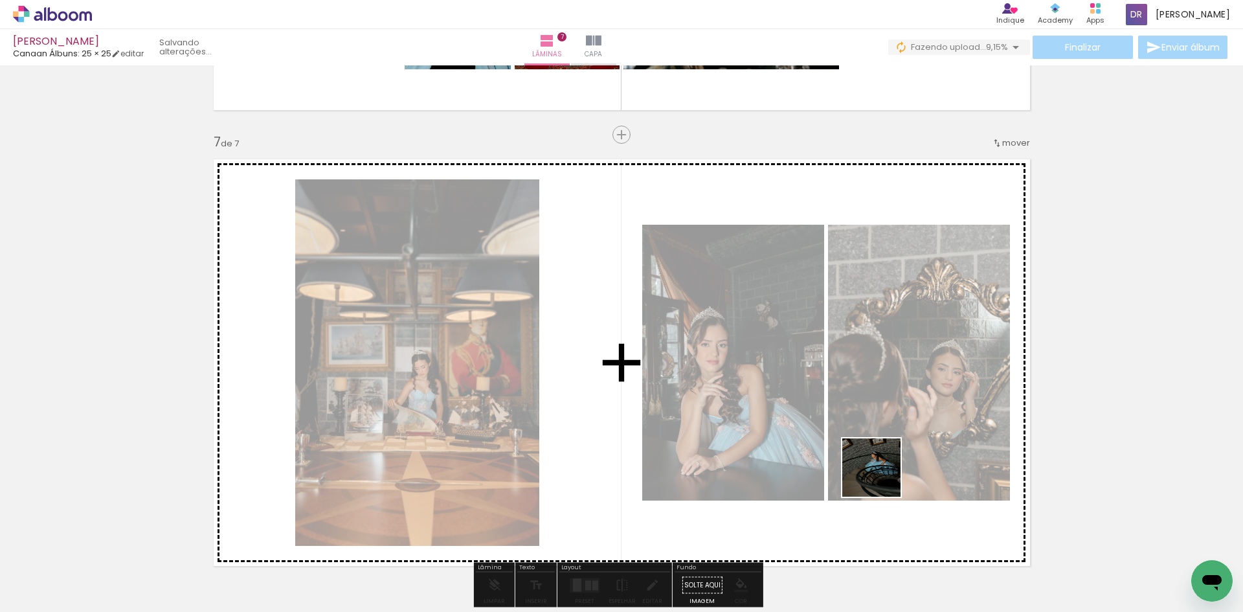
drag, startPoint x: 931, startPoint y: 563, endPoint x: 709, endPoint y: 435, distance: 255.9
click at [751, 367] on quentale-workspace at bounding box center [621, 306] width 1243 height 612
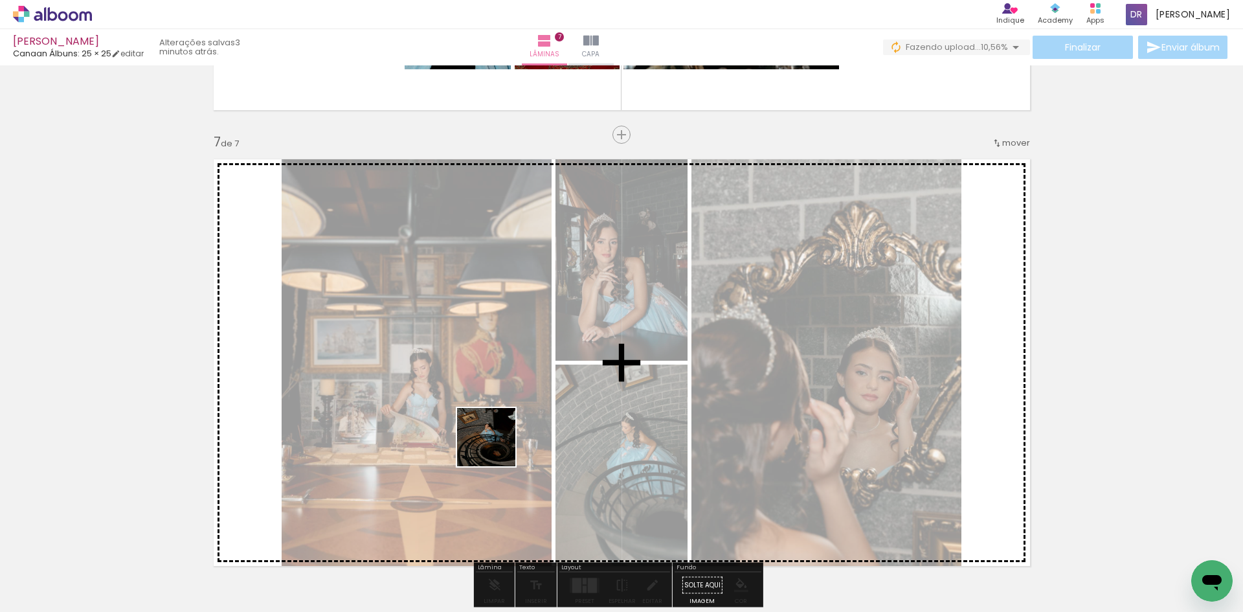
drag, startPoint x: 501, startPoint y: 569, endPoint x: 495, endPoint y: 382, distance: 187.3
click at [489, 396] on quentale-workspace at bounding box center [621, 306] width 1243 height 612
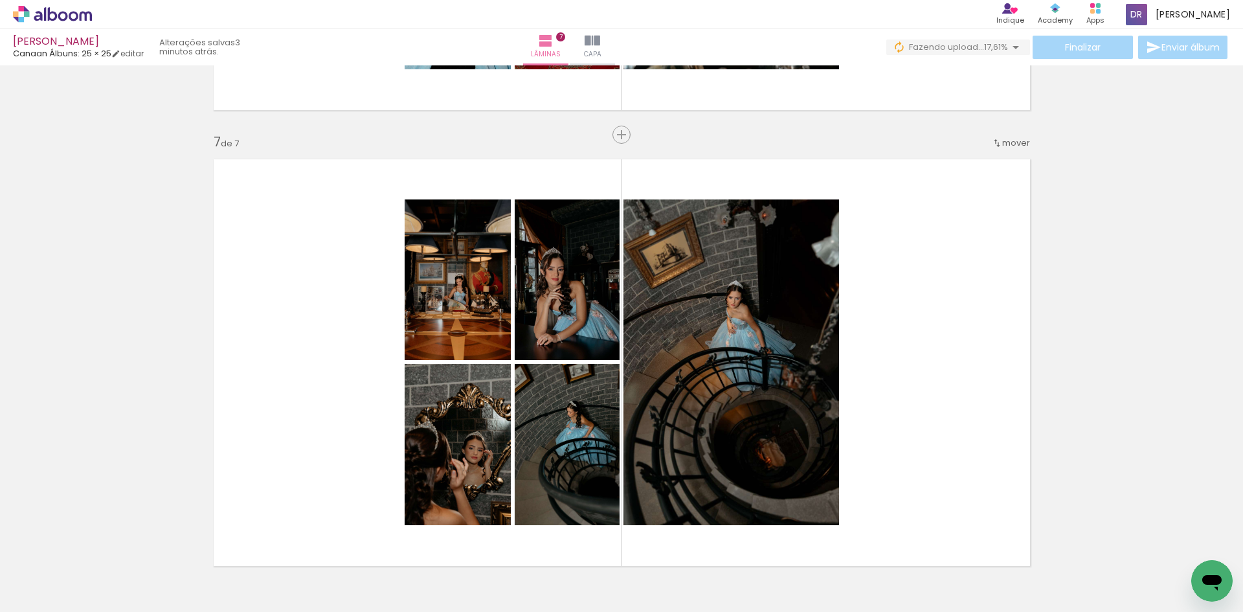
scroll to position [0, 3326]
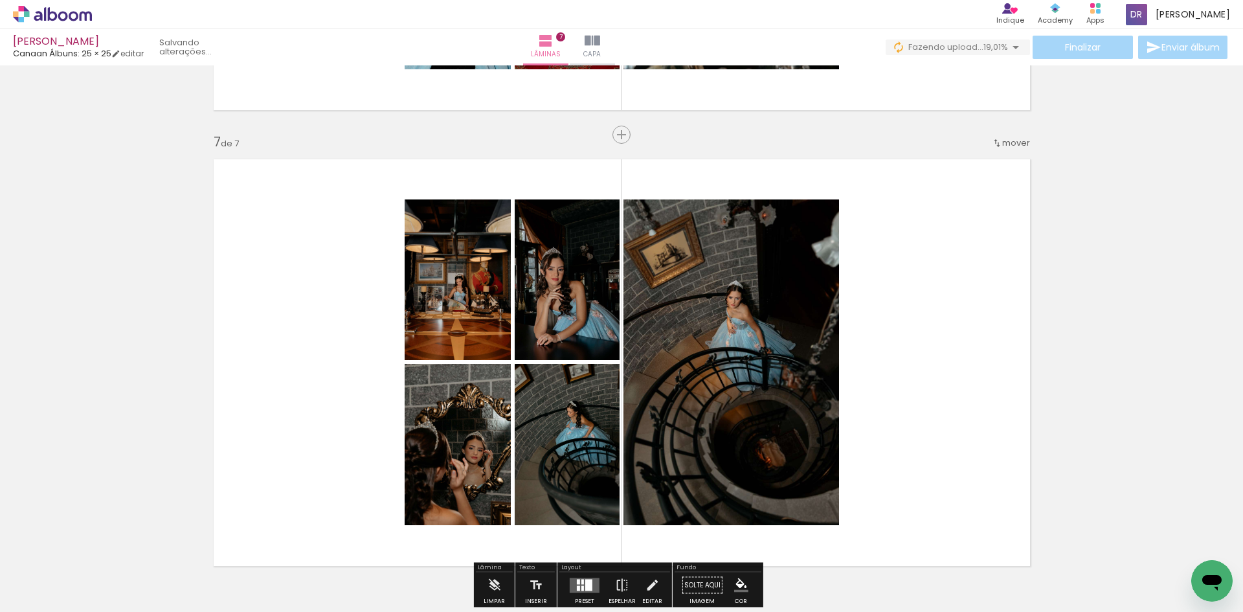
click at [54, 18] on icon at bounding box center [52, 14] width 79 height 17
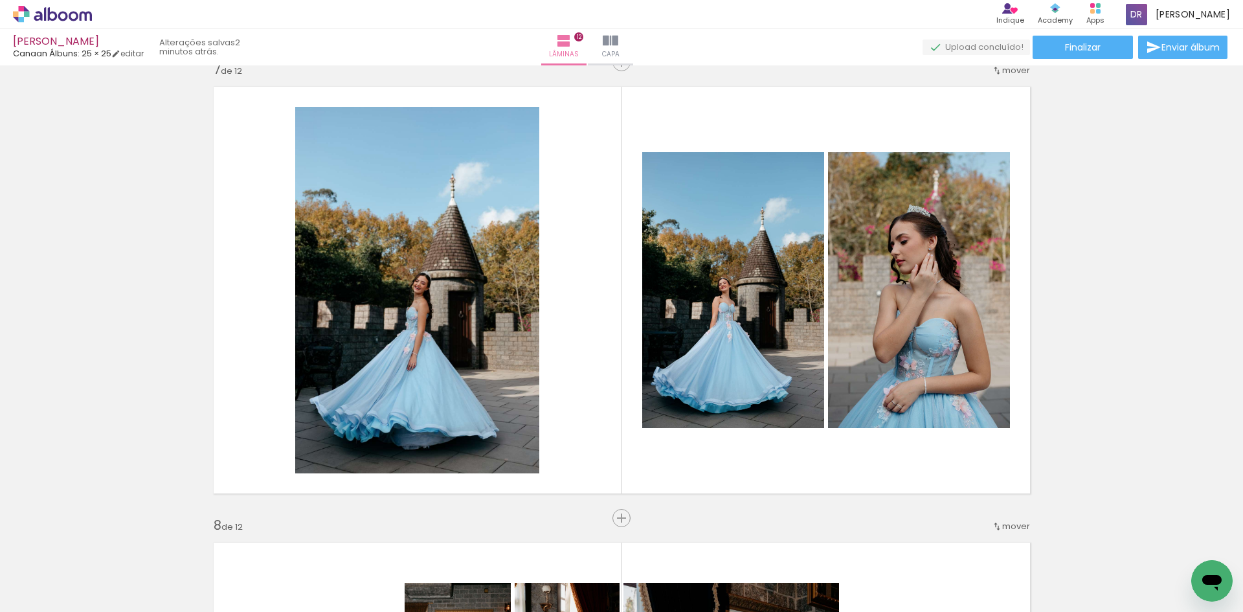
scroll to position [0, 5457]
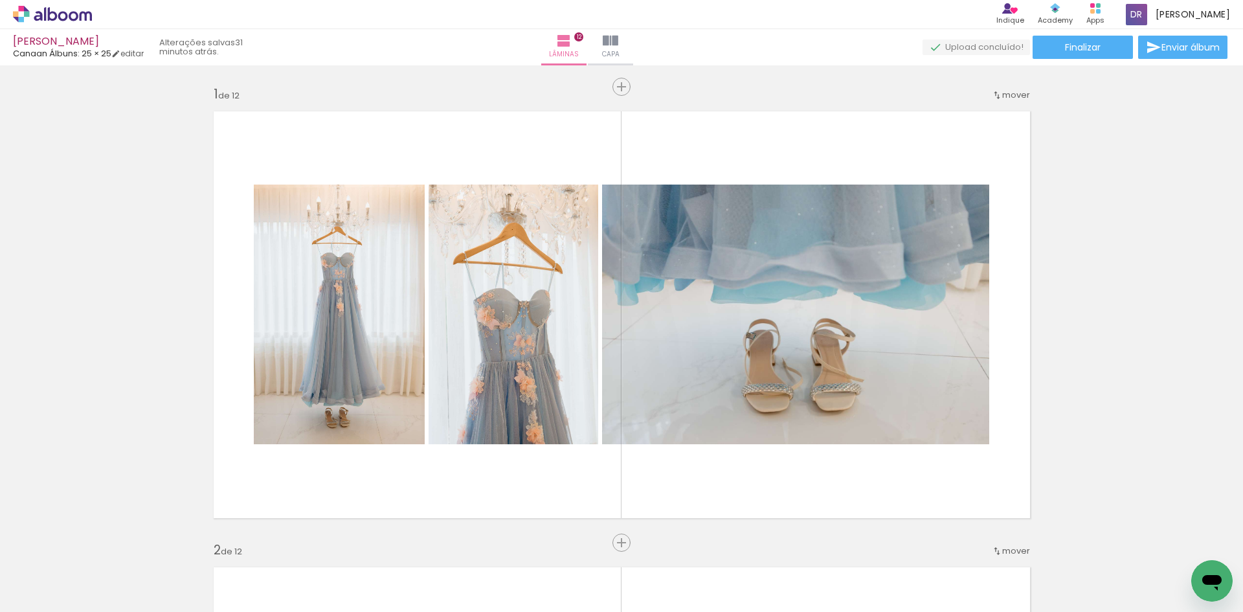
scroll to position [0, 5457]
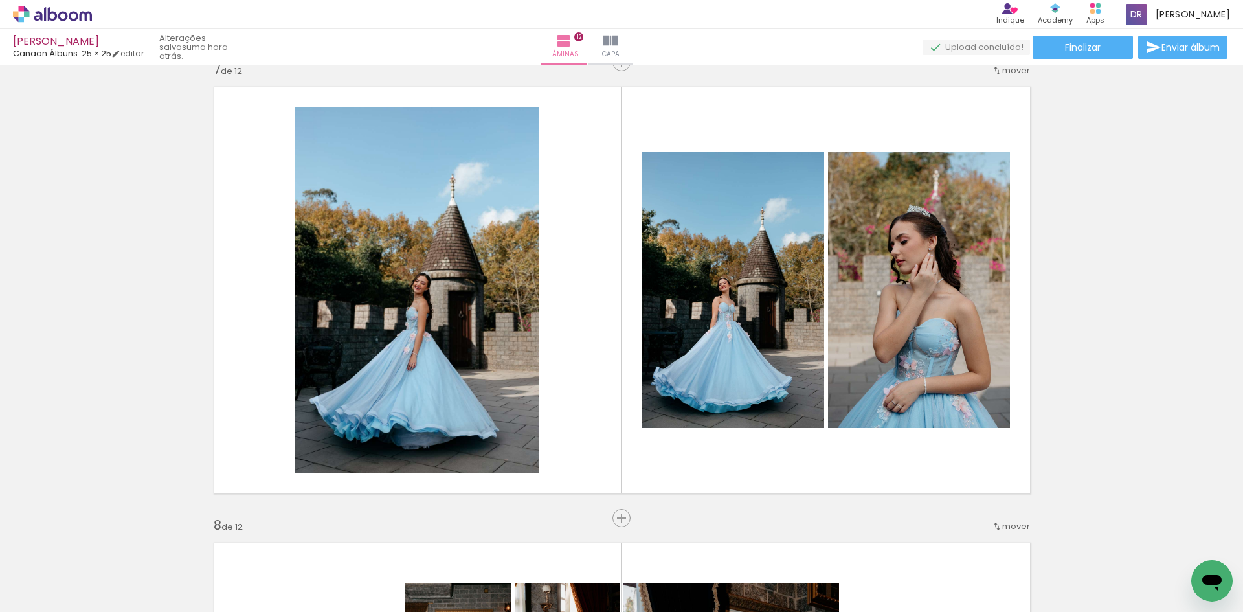
scroll to position [0, 5457]
